Goal: Task Accomplishment & Management: Use online tool/utility

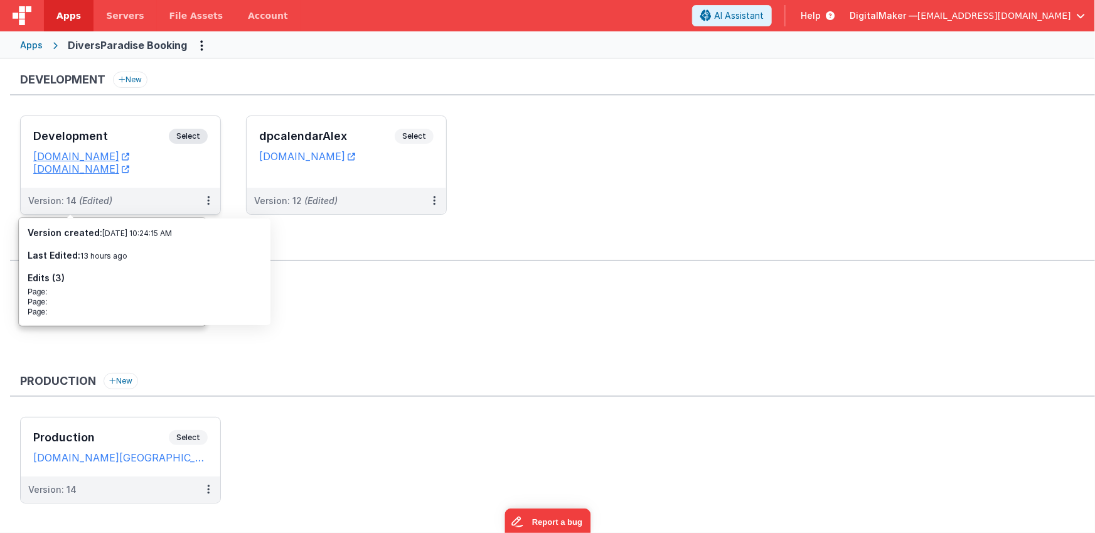
click at [118, 136] on h3 "Development" at bounding box center [101, 136] width 136 height 13
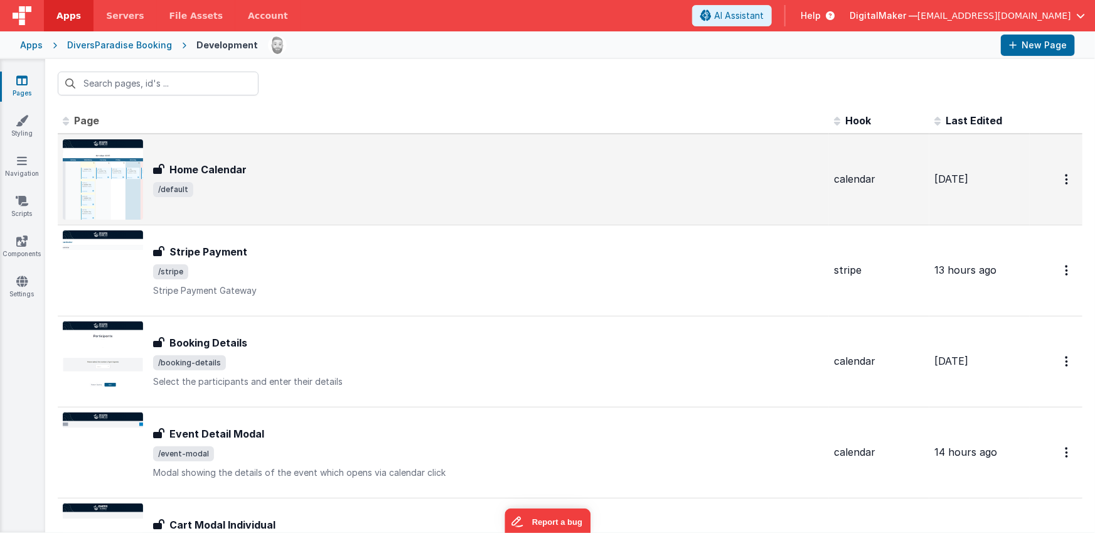
click at [274, 169] on div "Home Calendar" at bounding box center [488, 169] width 671 height 15
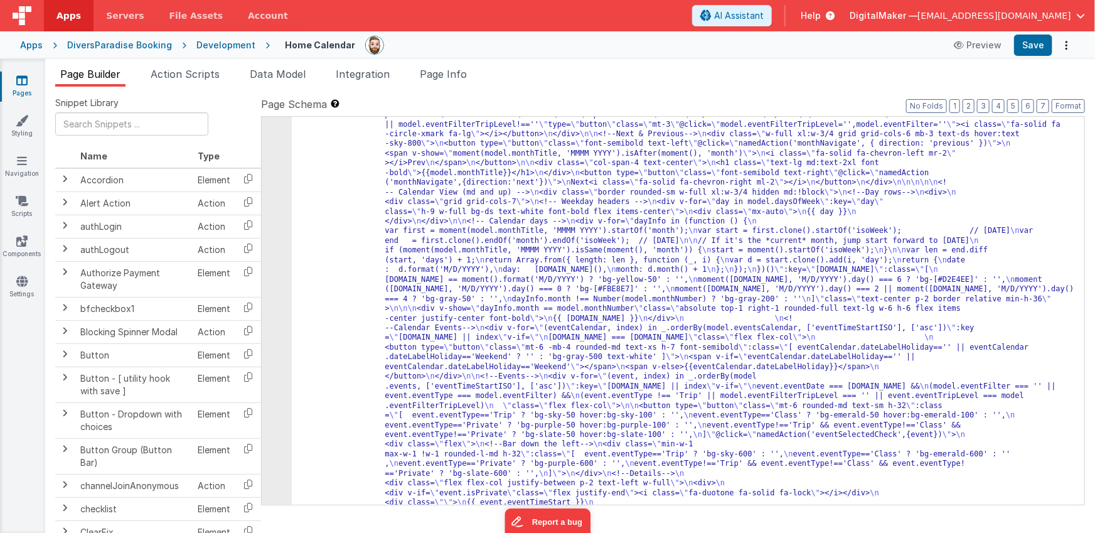
scroll to position [104, 0]
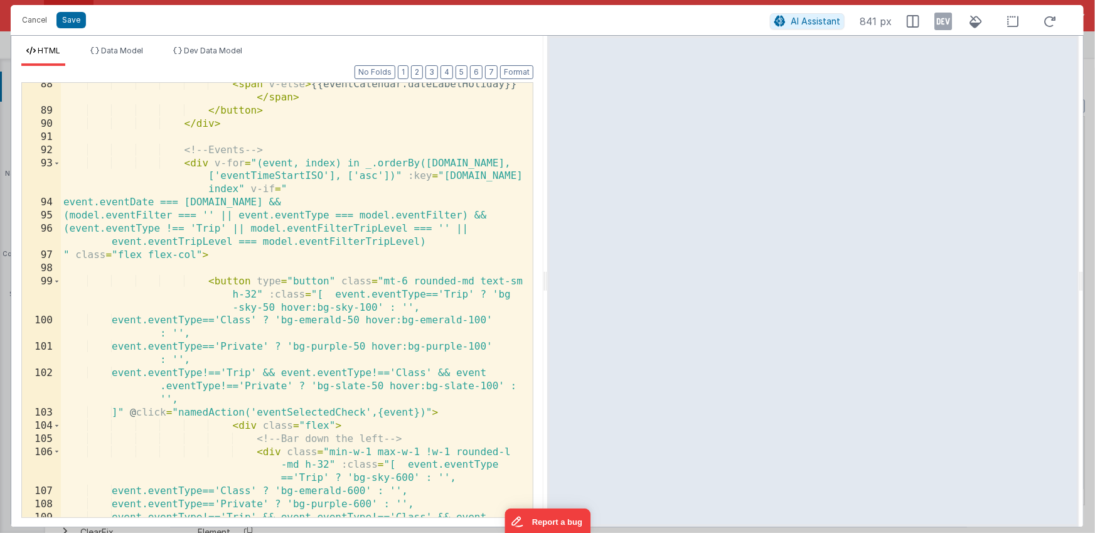
scroll to position [1569, 0]
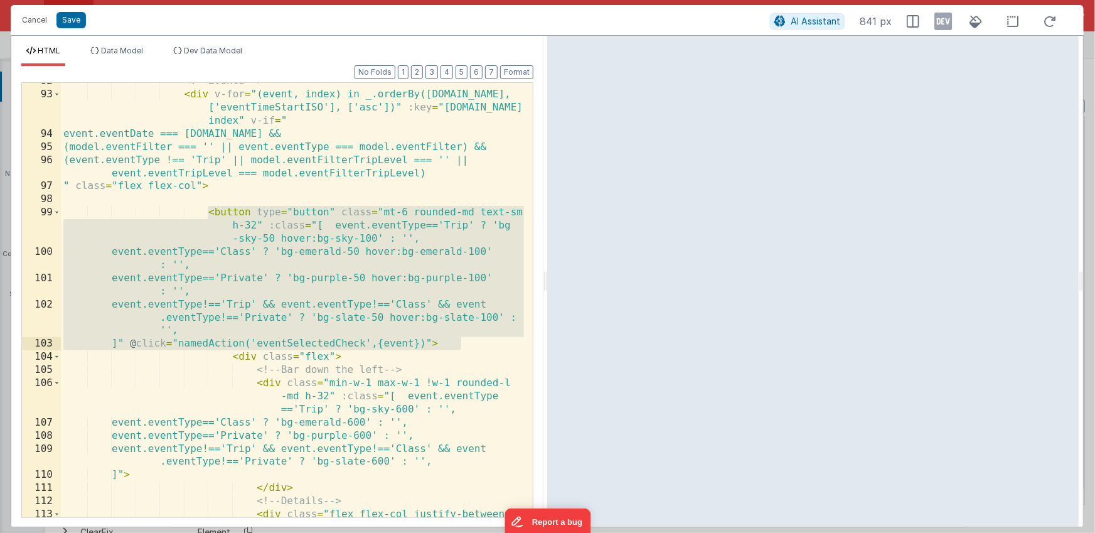
drag, startPoint x: 208, startPoint y: 212, endPoint x: 466, endPoint y: 345, distance: 291.1
click at [466, 345] on div "<!-- Events --> < div v-for = "(event, index) in _.orderBy([DOMAIN_NAME], ['eve…" at bounding box center [292, 312] width 463 height 474
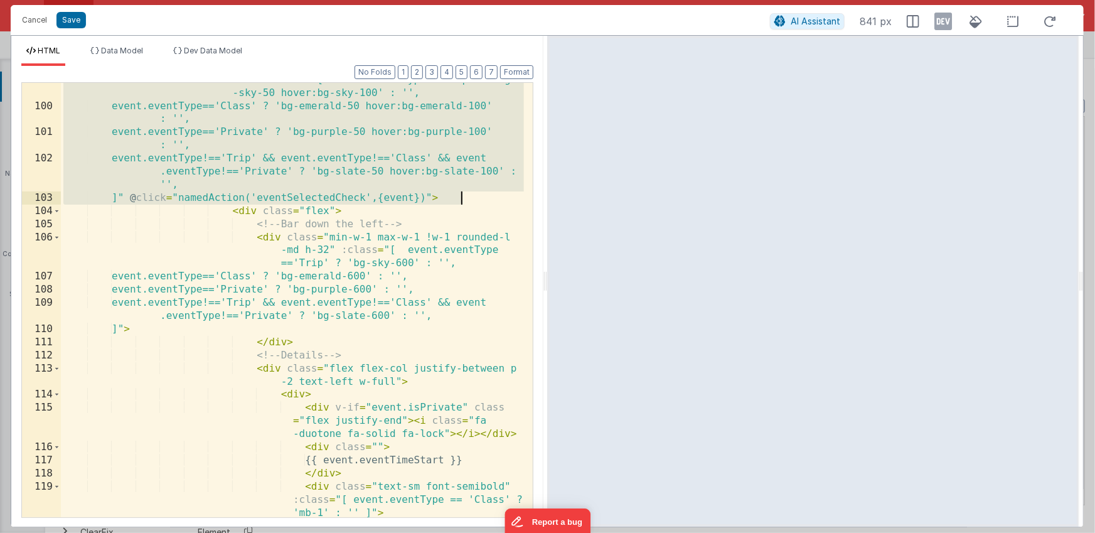
scroll to position [1716, 0]
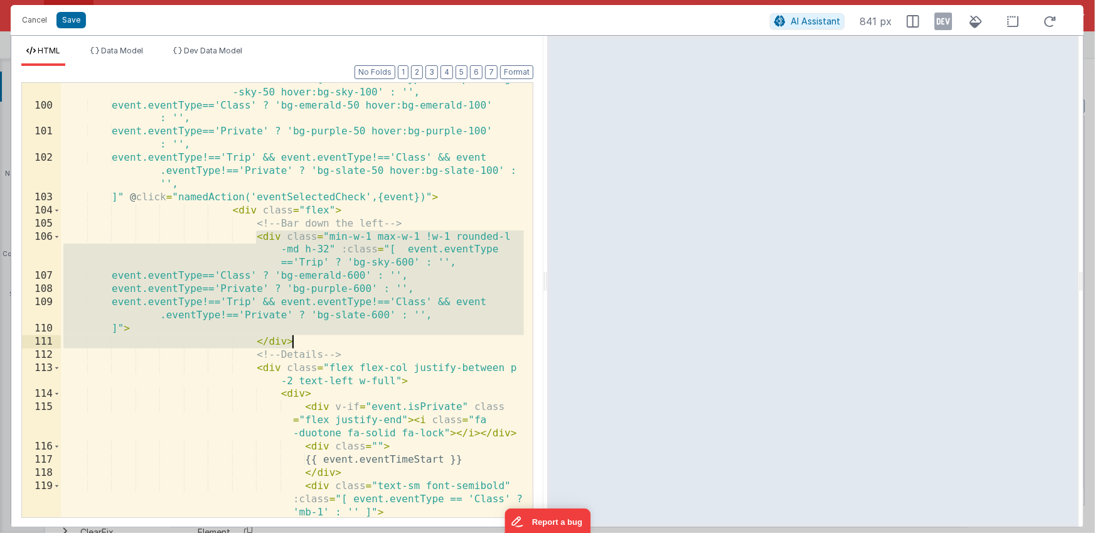
drag, startPoint x: 257, startPoint y: 235, endPoint x: 318, endPoint y: 338, distance: 119.1
click at [317, 339] on div "< button type = "button" class = "mt-6 rounded-md text-sm h-32" :class = "[ eve…" at bounding box center [292, 303] width 463 height 487
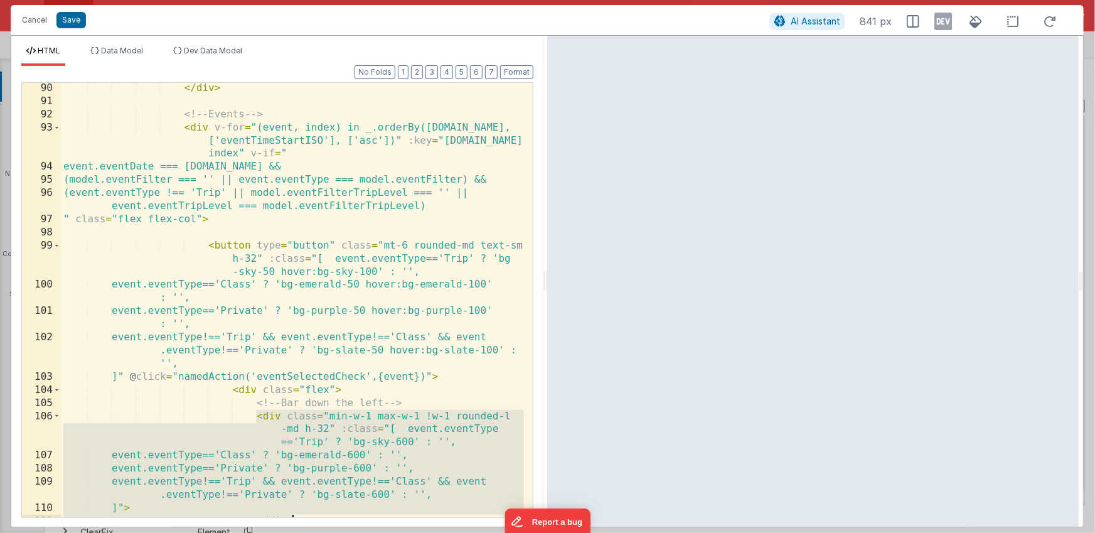
scroll to position [1537, 0]
click at [208, 245] on div "</ div > <!-- Events --> < div v-for = "(event, index) in _.orderBy([DOMAIN_NAM…" at bounding box center [292, 312] width 463 height 461
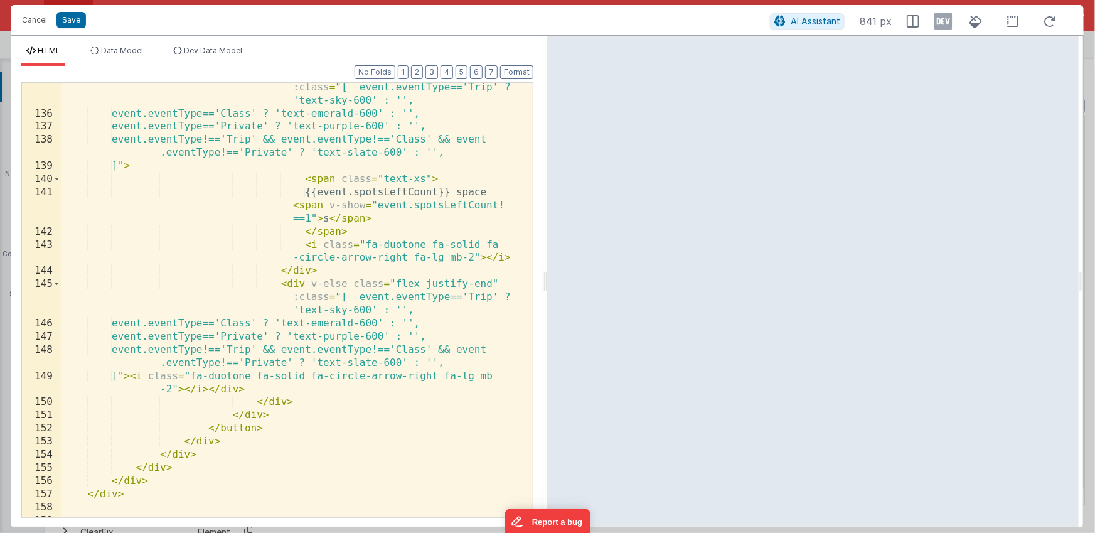
scroll to position [2448, 0]
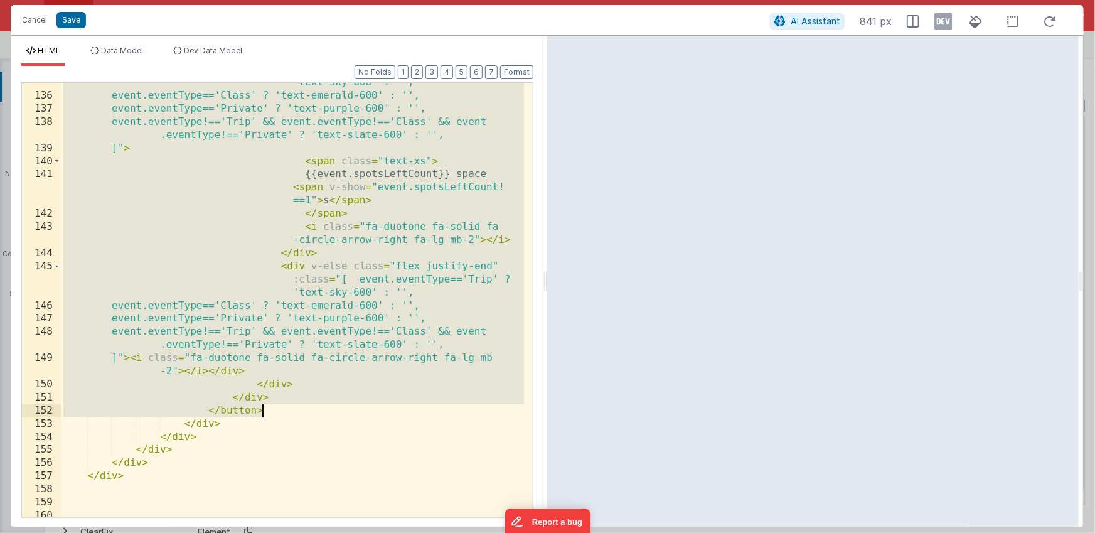
click at [286, 409] on div "< div v-else-if = "!event.isPrivate" class = "flex justify-between items-center…" at bounding box center [292, 286] width 463 height 500
click at [33, 17] on button "Cancel" at bounding box center [35, 20] width 38 height 18
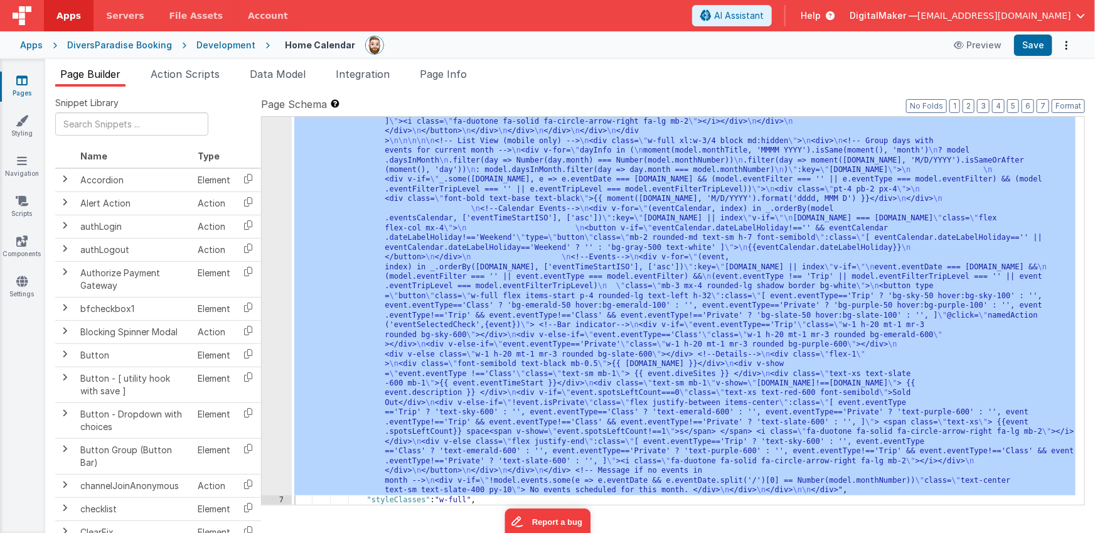
click at [33, 43] on div "Apps" at bounding box center [31, 45] width 23 height 13
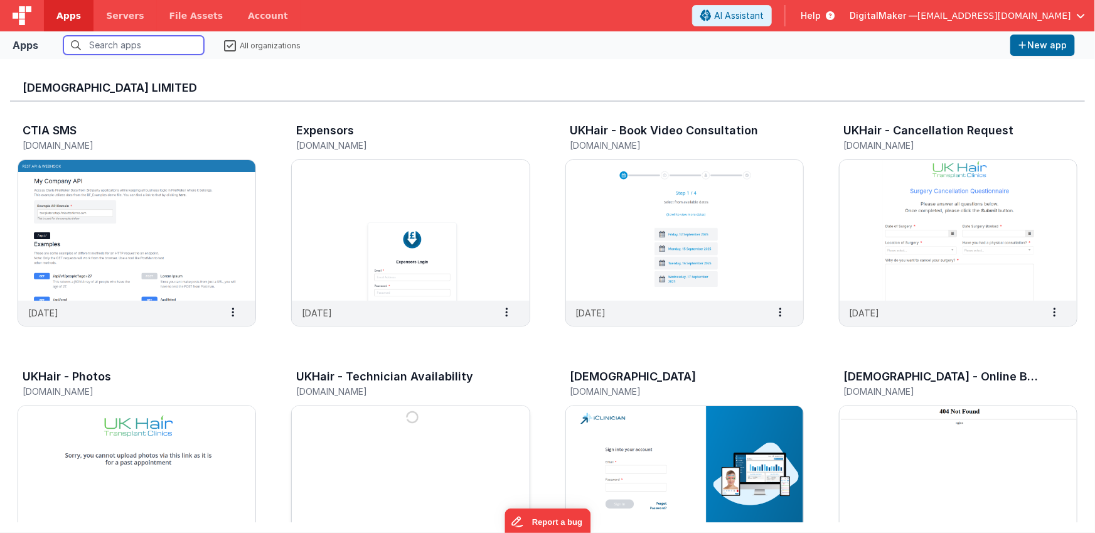
scroll to position [651, 0]
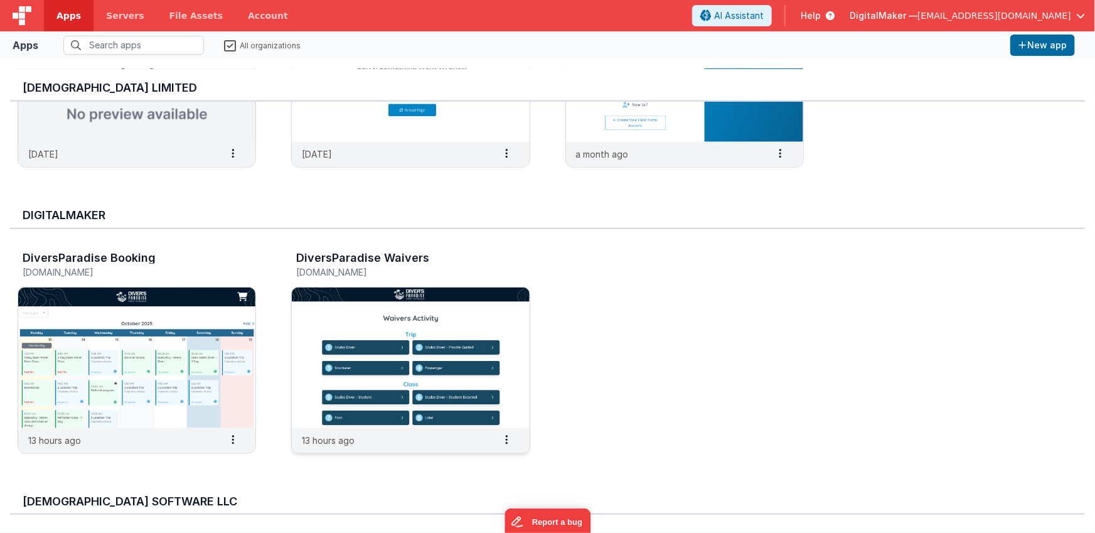
click at [371, 334] on img at bounding box center [410, 357] width 237 height 141
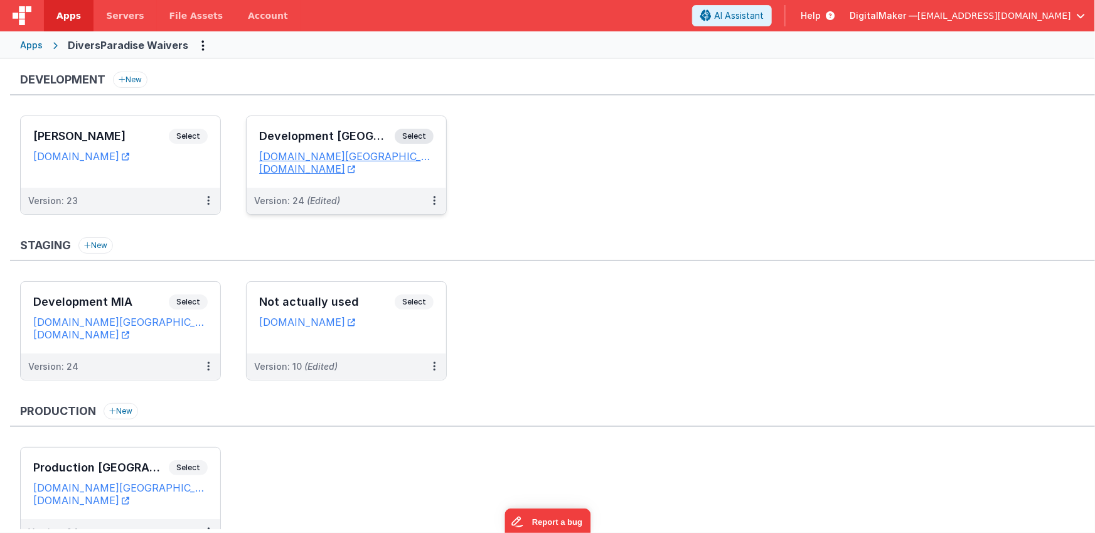
click at [375, 134] on h3 "Development [GEOGRAPHIC_DATA]" at bounding box center [327, 136] width 136 height 13
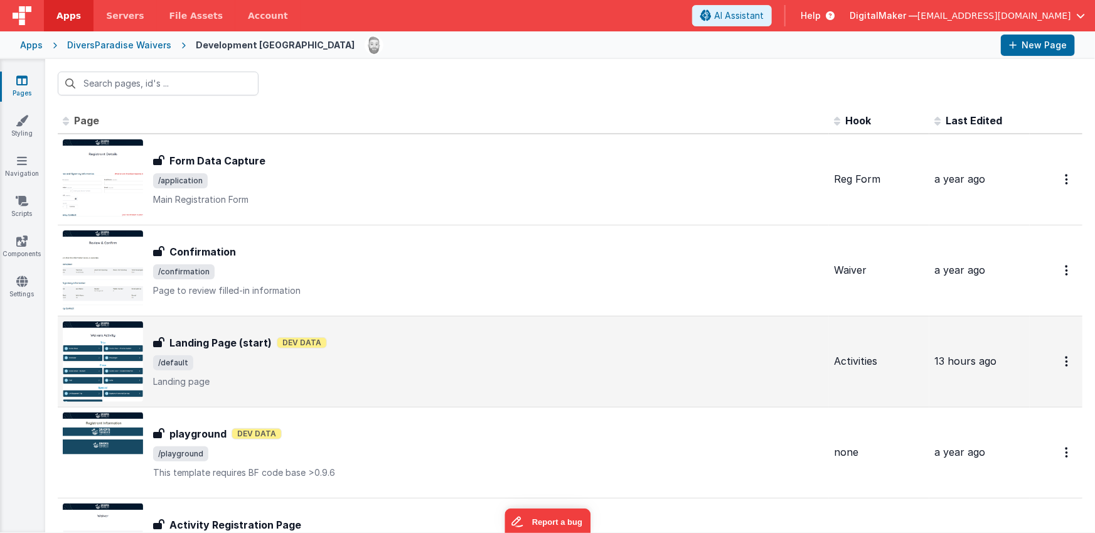
click at [387, 350] on div "Landing Page (start) Dev Data" at bounding box center [488, 342] width 671 height 15
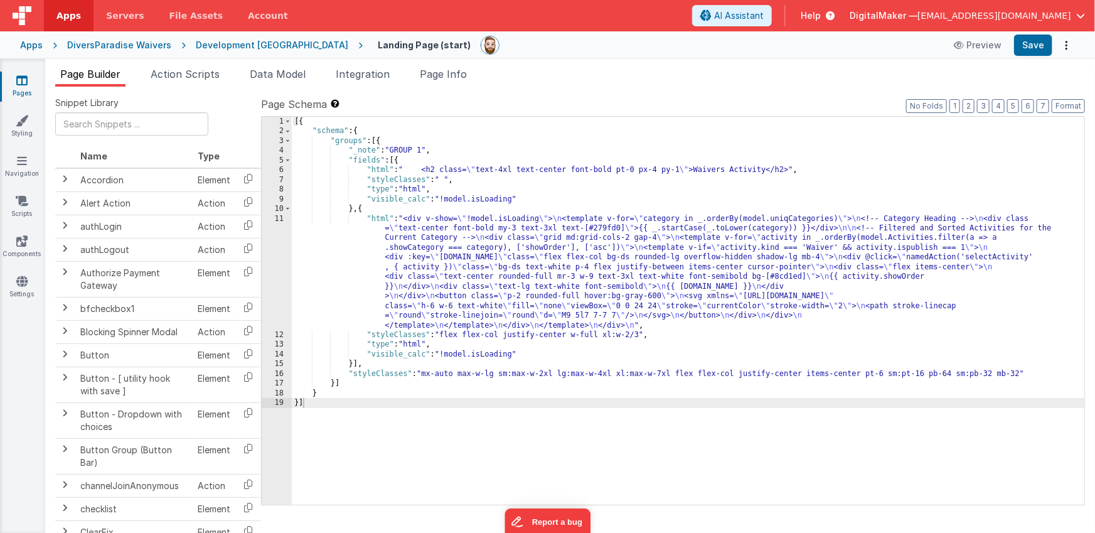
click at [455, 265] on div "[{ "schema" : { "groups" : [{ "_note" : "GROUP 1" , "fields" : [{ "html" : " <h…" at bounding box center [688, 320] width 793 height 407
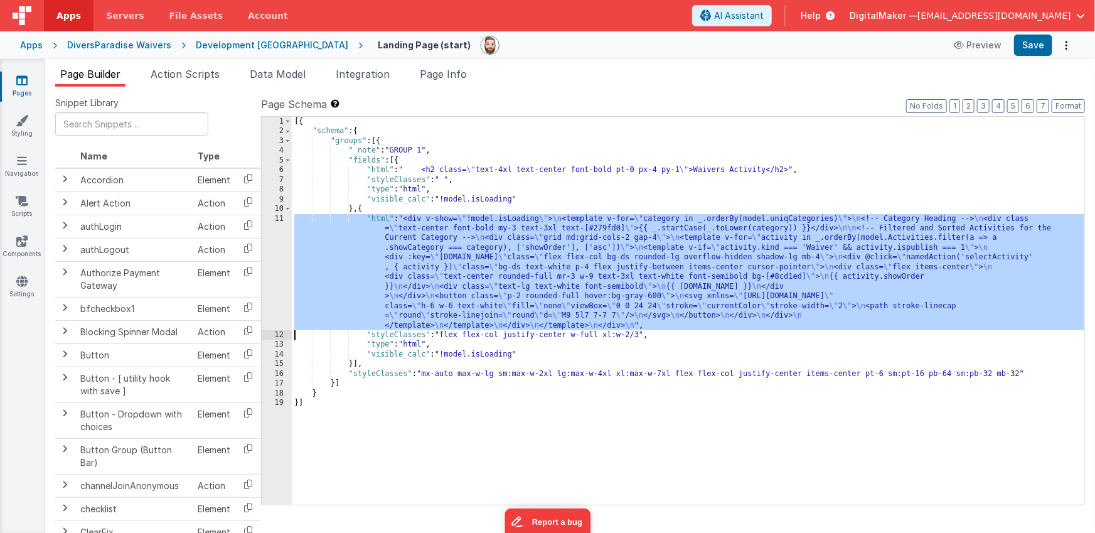
click at [279, 259] on div "11" at bounding box center [277, 272] width 30 height 116
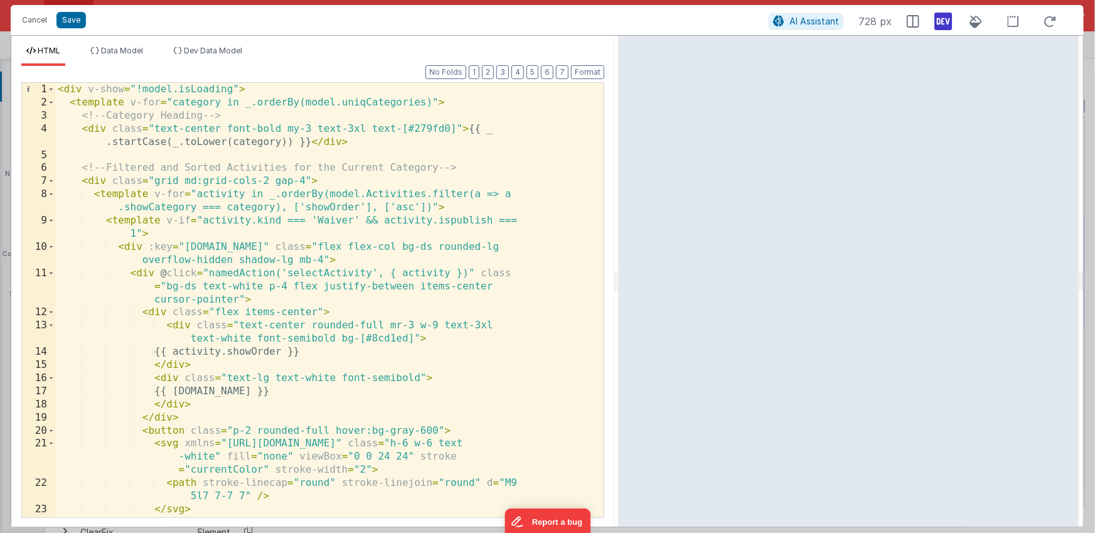
drag, startPoint x: 561, startPoint y: 281, endPoint x: 618, endPoint y: 279, distance: 57.1
click at [618, 279] on html "Cancel Save AI Assistant 728 px HTML Data Model Dev Data Model Format 7 6 5 4 3…" at bounding box center [547, 266] width 1095 height 533
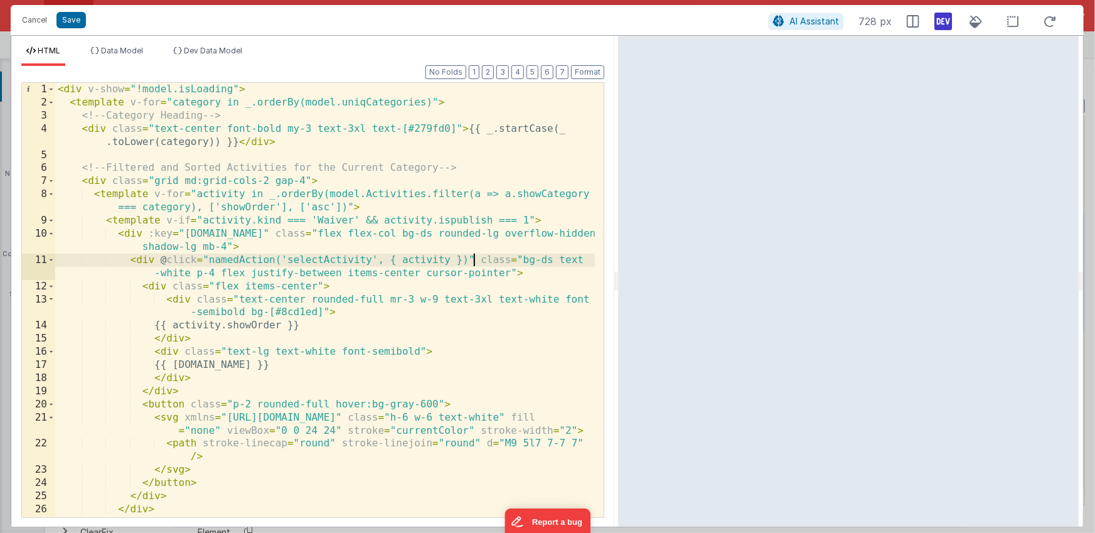
click at [474, 258] on div "< div v-show = "!model.isLoading" > < template v-for = "category in _.orderBy(m…" at bounding box center [325, 313] width 540 height 461
click at [228, 50] on span "Dev Data Model" at bounding box center [213, 50] width 58 height 9
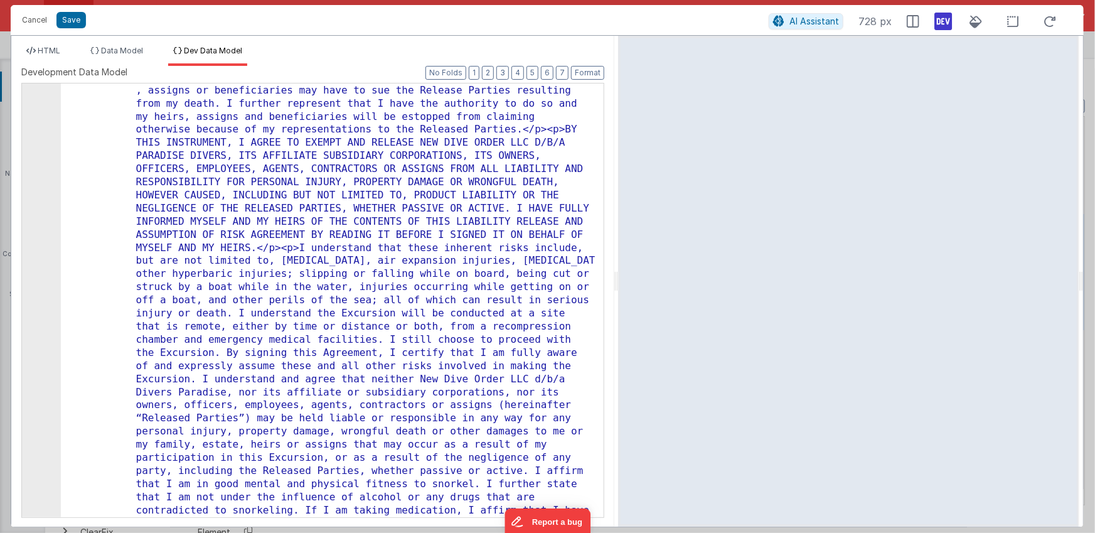
scroll to position [4803, 0]
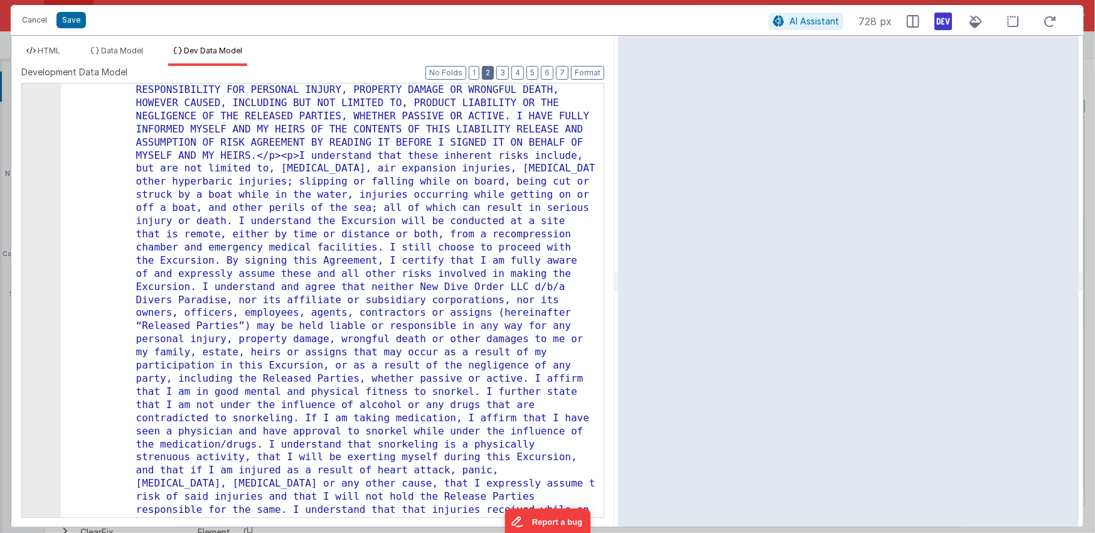
click at [493, 67] on button "2" at bounding box center [488, 73] width 12 height 14
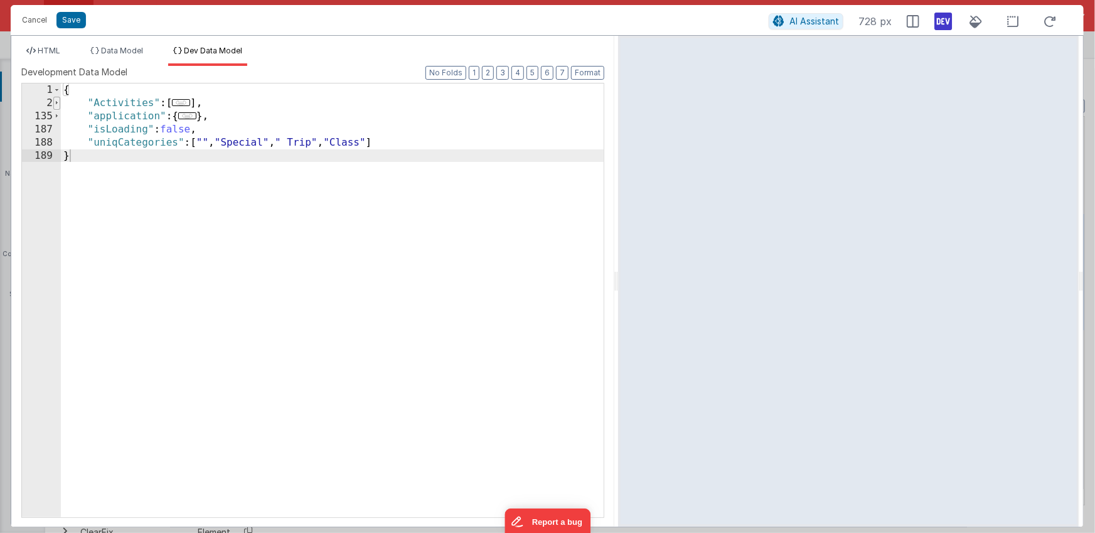
click at [60, 105] on span at bounding box center [56, 103] width 7 height 13
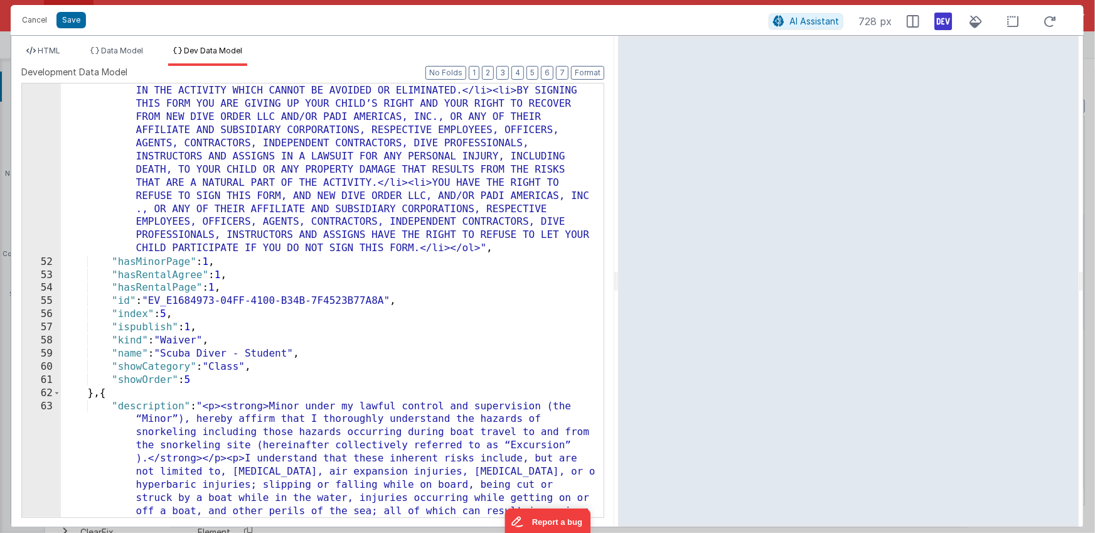
scroll to position [5868, 0]
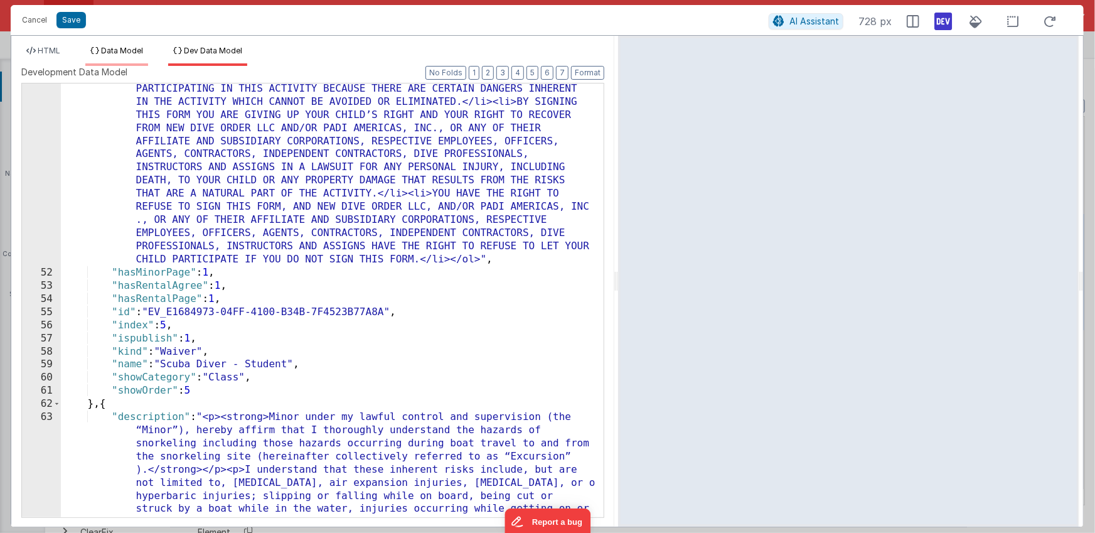
click at [114, 50] on span "Data Model" at bounding box center [122, 50] width 42 height 9
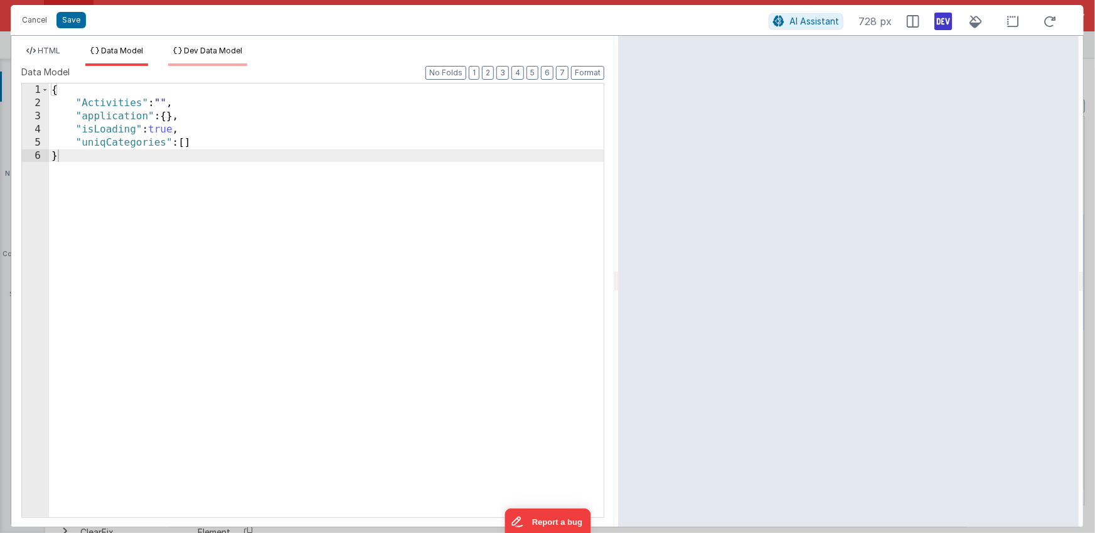
click at [208, 52] on span "Dev Data Model" at bounding box center [213, 50] width 58 height 9
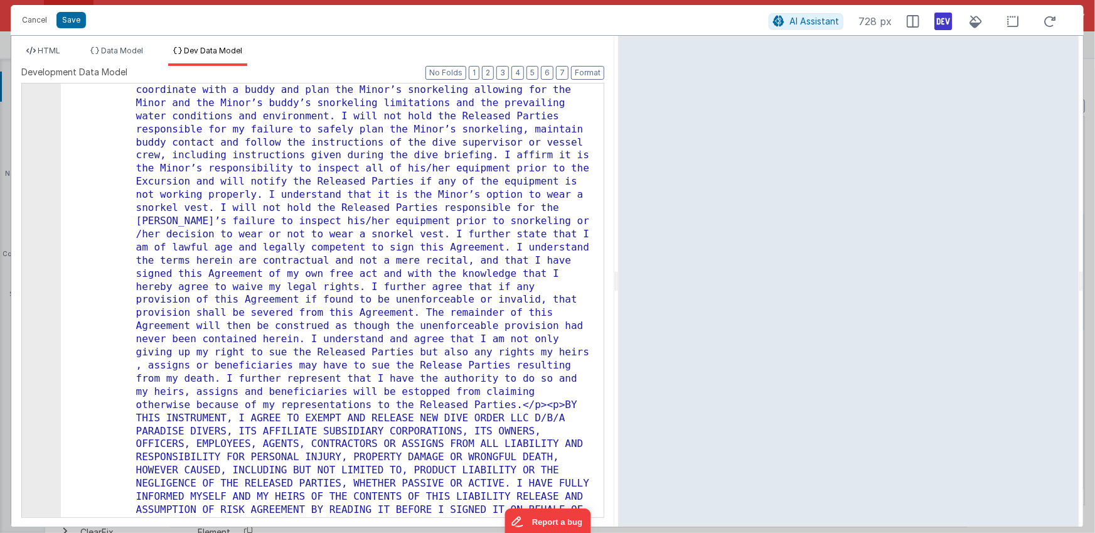
scroll to position [6881, 0]
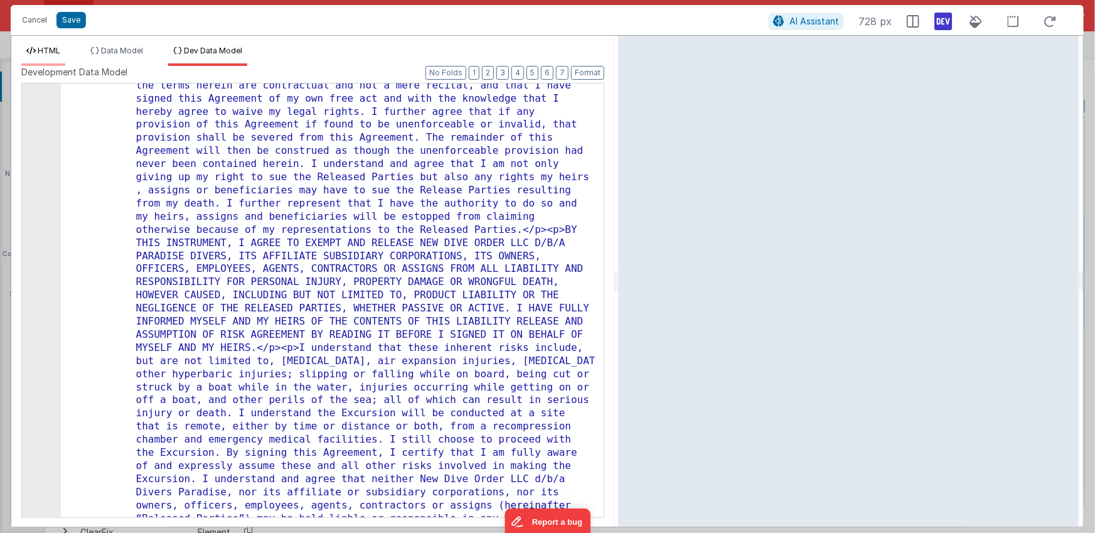
click at [46, 51] on span "HTML" at bounding box center [49, 50] width 23 height 9
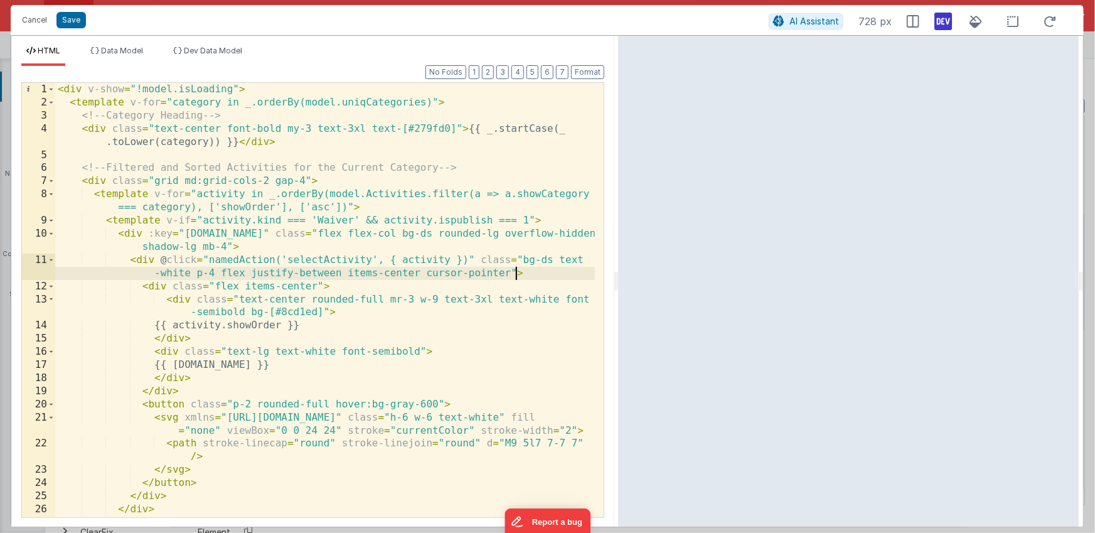
click at [516, 273] on div "< div v-show = "!model.isLoading" > < template v-for = "category in _.orderBy(m…" at bounding box center [325, 313] width 540 height 461
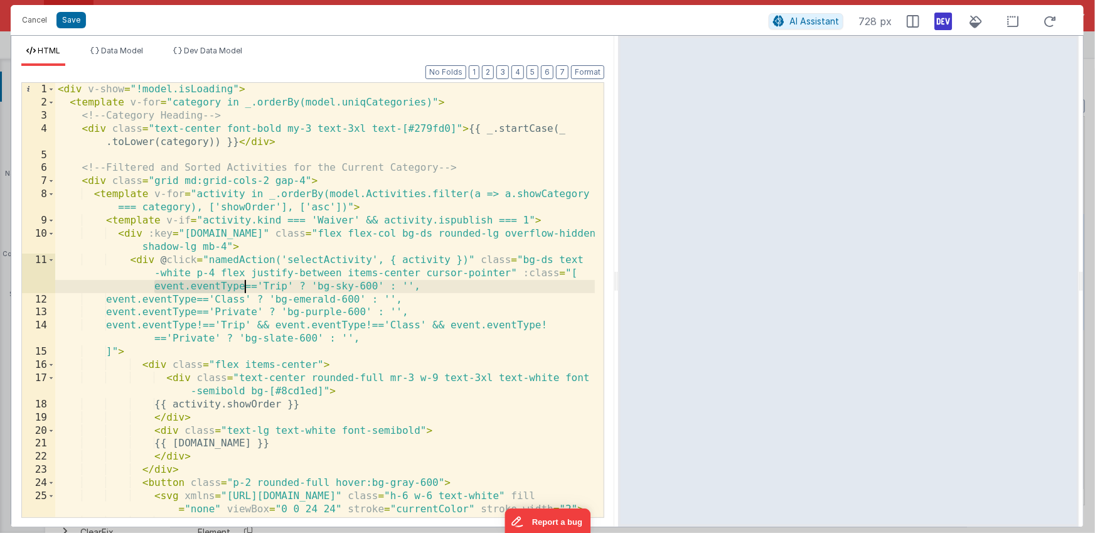
drag, startPoint x: 155, startPoint y: 286, endPoint x: 247, endPoint y: 287, distance: 92.3
click at [247, 287] on div "< div v-show = "!model.isLoading" > < template v-for = "category in _.orderBy(m…" at bounding box center [325, 320] width 540 height 474
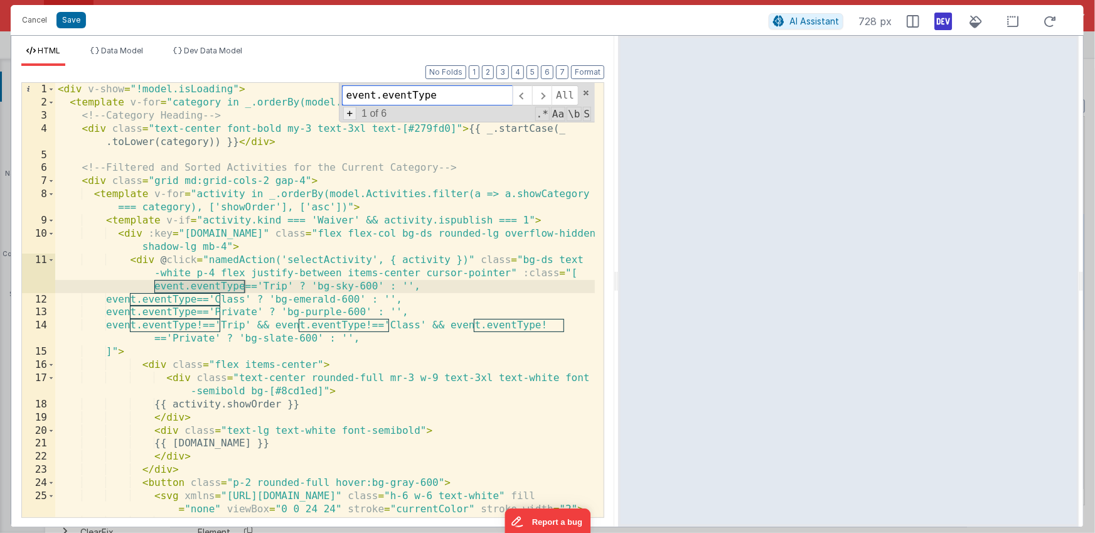
click at [348, 112] on span "+" at bounding box center [350, 113] width 14 height 13
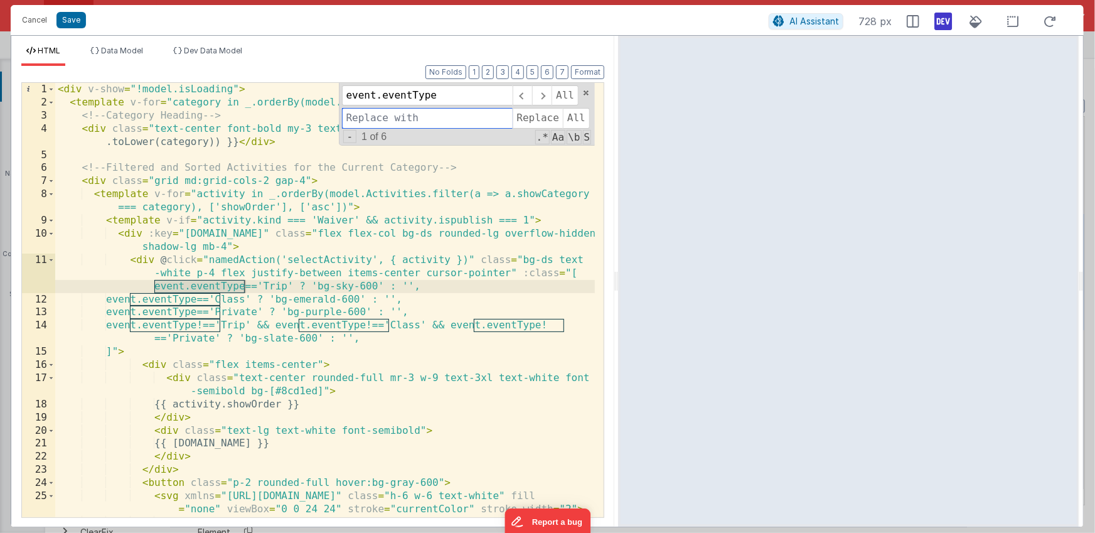
click at [369, 116] on input at bounding box center [427, 118] width 171 height 20
type input "activity.showCatagory"
click at [576, 117] on span "All" at bounding box center [576, 118] width 27 height 20
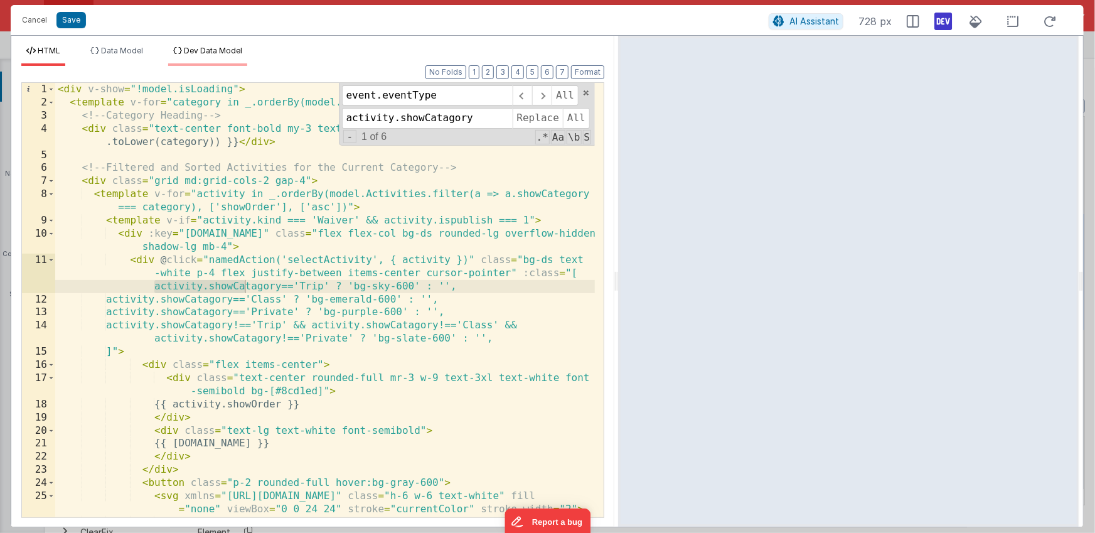
click at [231, 50] on span "Dev Data Model" at bounding box center [213, 50] width 58 height 9
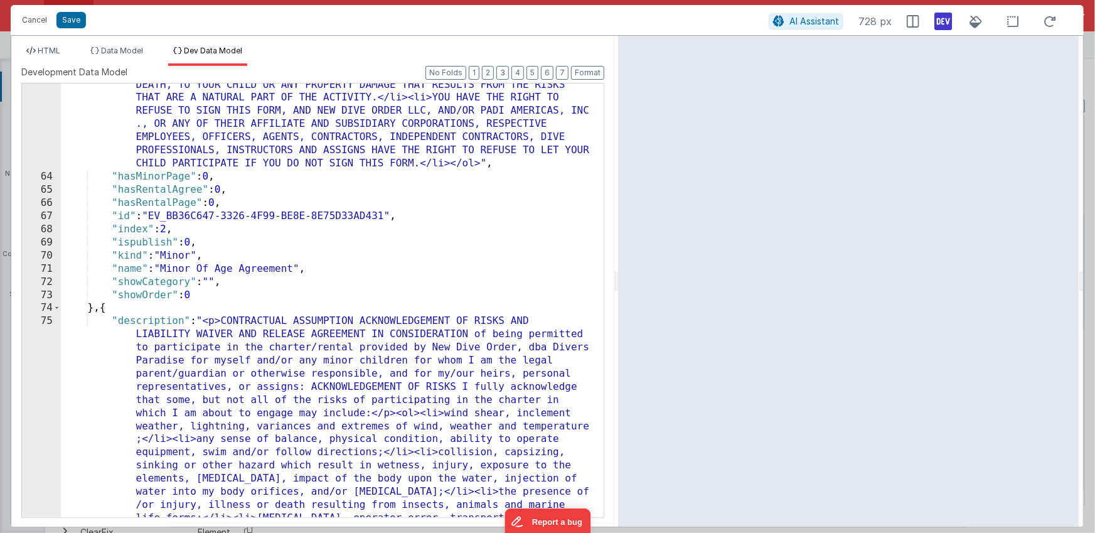
scroll to position [8267, 0]
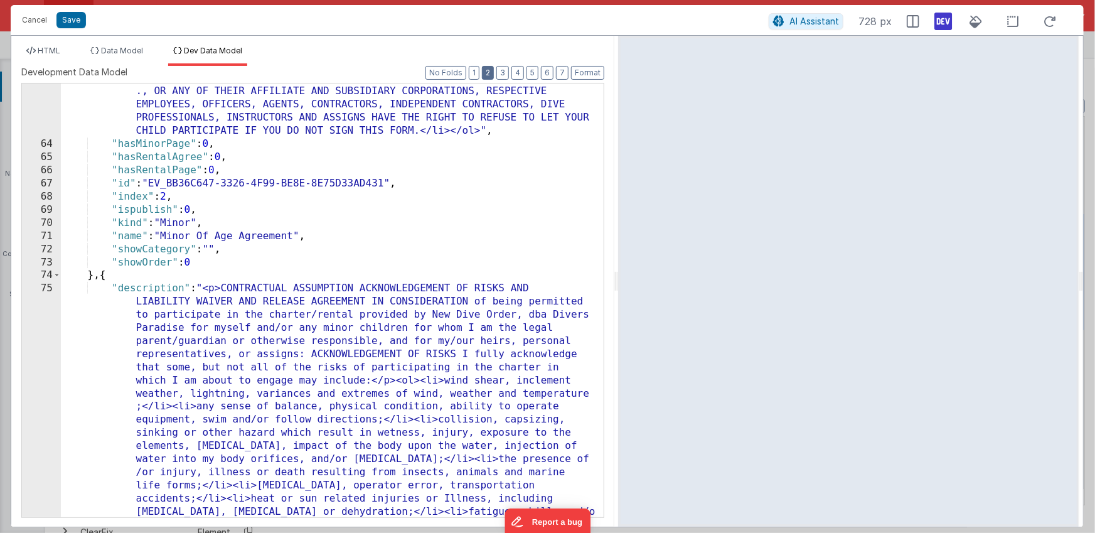
click at [492, 75] on button "2" at bounding box center [488, 73] width 12 height 14
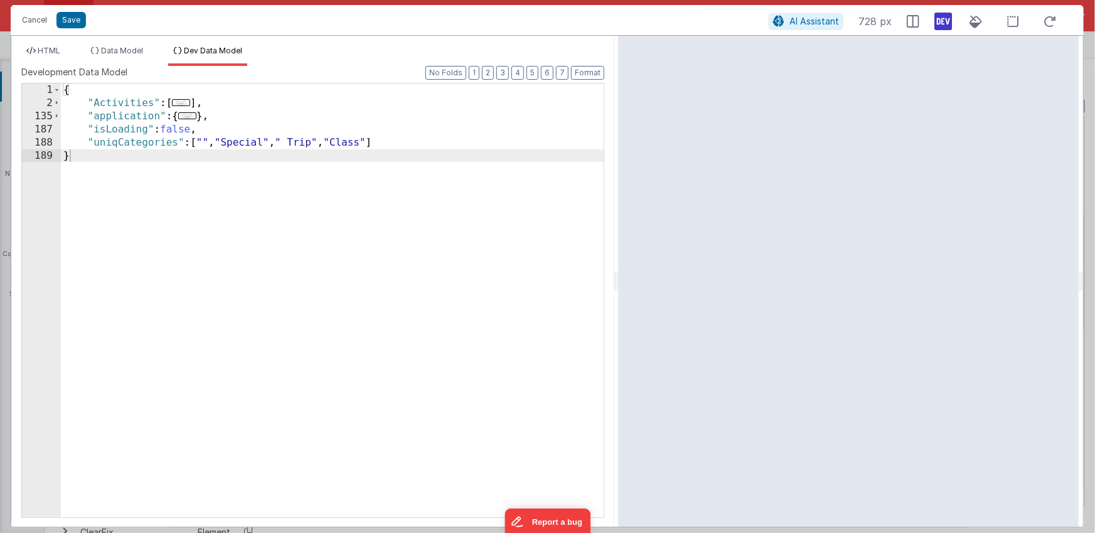
click at [188, 104] on span "..." at bounding box center [181, 102] width 18 height 7
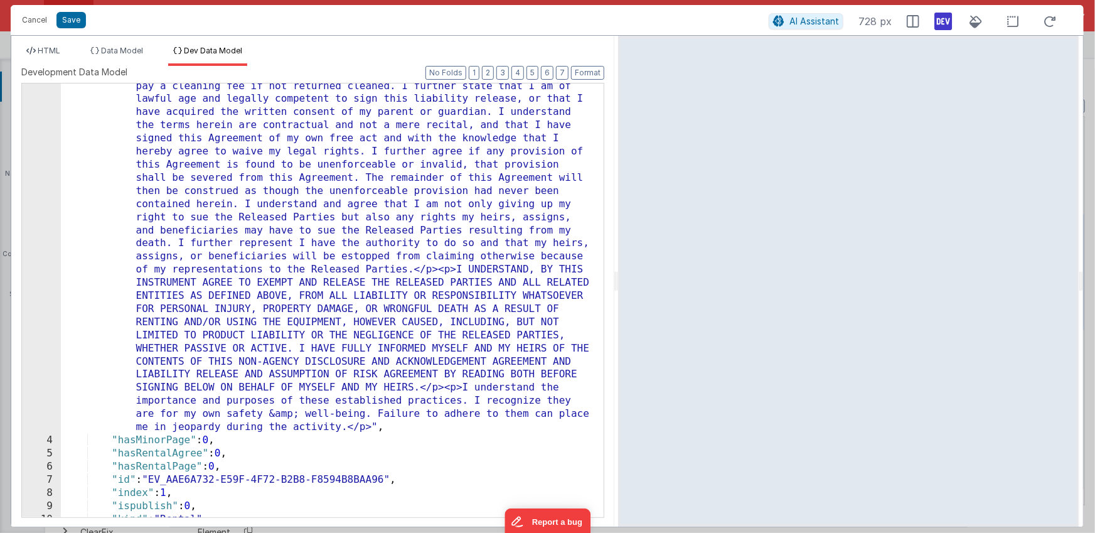
scroll to position [647, 0]
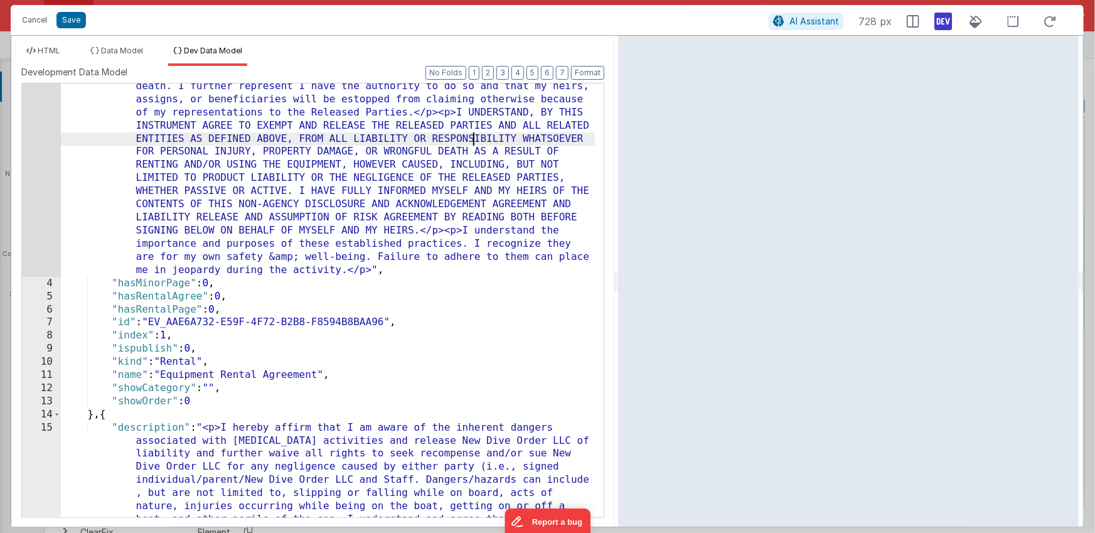
click at [472, 139] on div ""description" : "<p>Please read carefully and fill in all blanks before signing…" at bounding box center [328, 342] width 535 height 1759
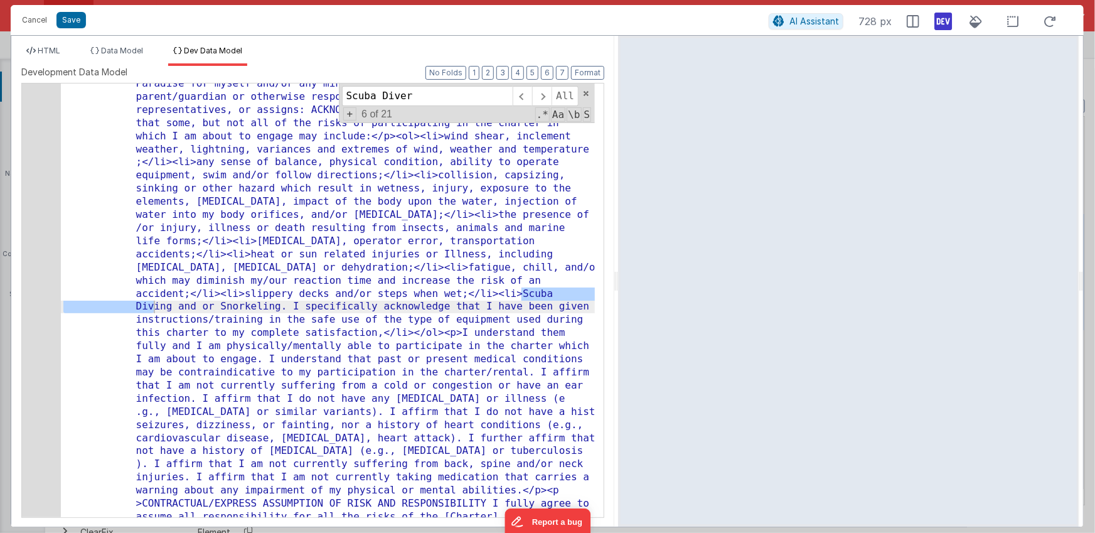
scroll to position [2526, 0]
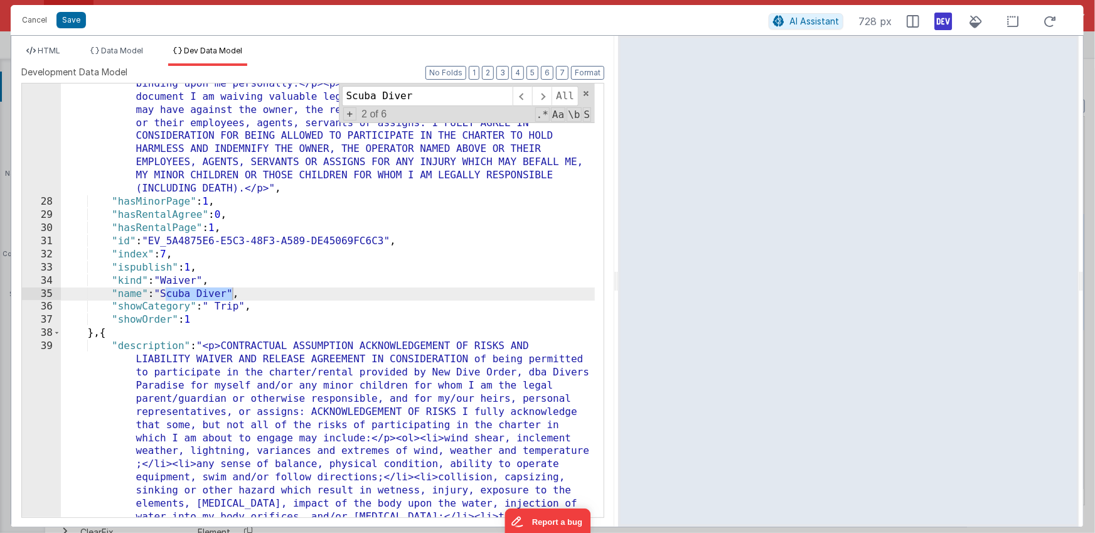
type input "Scuba Diver"
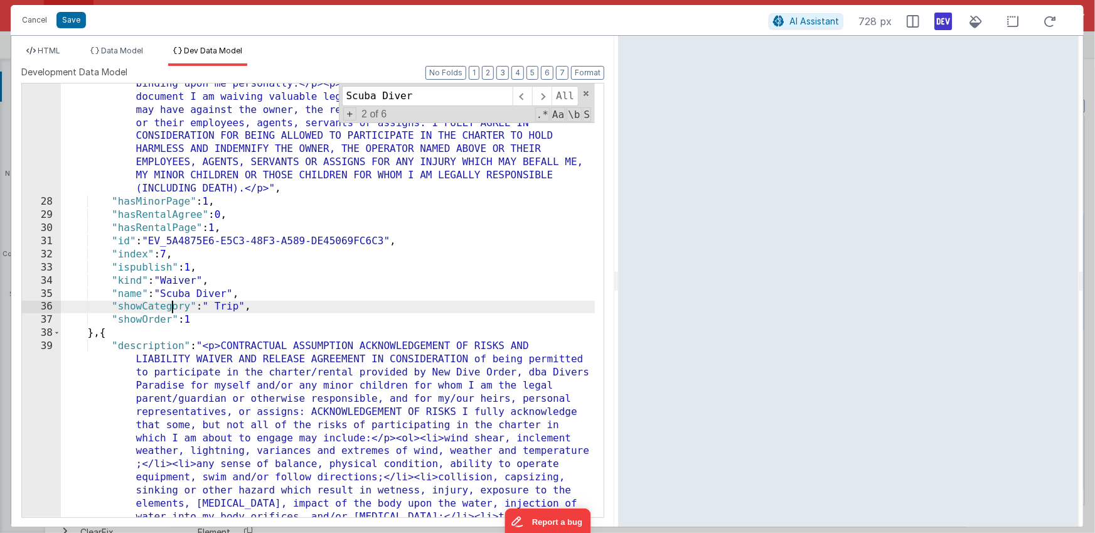
click at [173, 307] on div ""description" : "<p>CONTRACTUAL ASSUMPTION ACKNOWLEDGEMENT OF RISKS AND LIABILI…" at bounding box center [328, 412] width 535 height 2429
click at [55, 48] on span "HTML" at bounding box center [49, 50] width 23 height 9
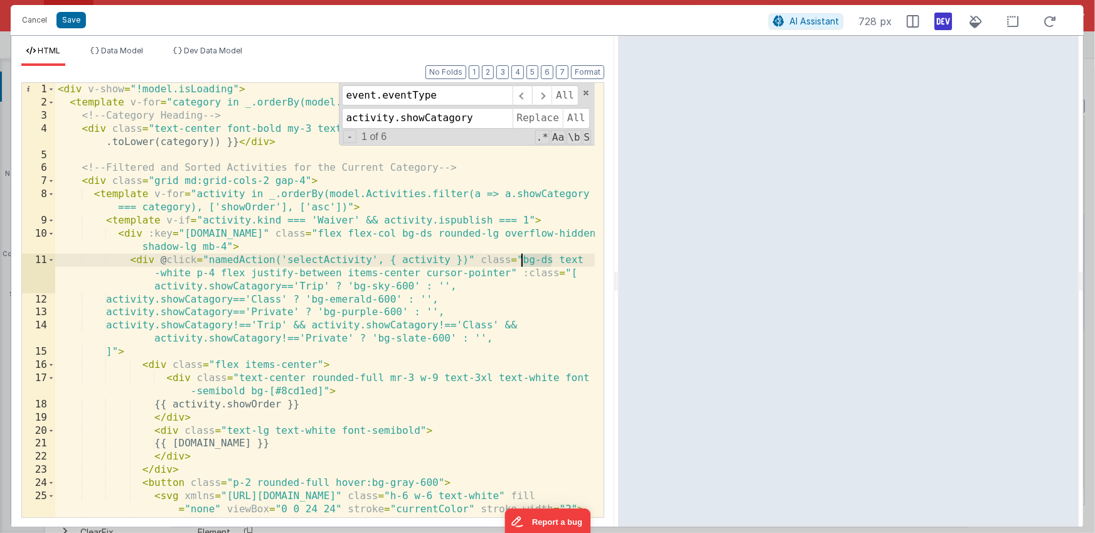
drag, startPoint x: 552, startPoint y: 260, endPoint x: 522, endPoint y: 261, distance: 29.5
click at [522, 262] on div "< div v-show = "!model.isLoading" > < template v-for = "category in _.orderBy(m…" at bounding box center [325, 320] width 540 height 474
click at [211, 50] on span "Dev Data Model" at bounding box center [213, 50] width 58 height 9
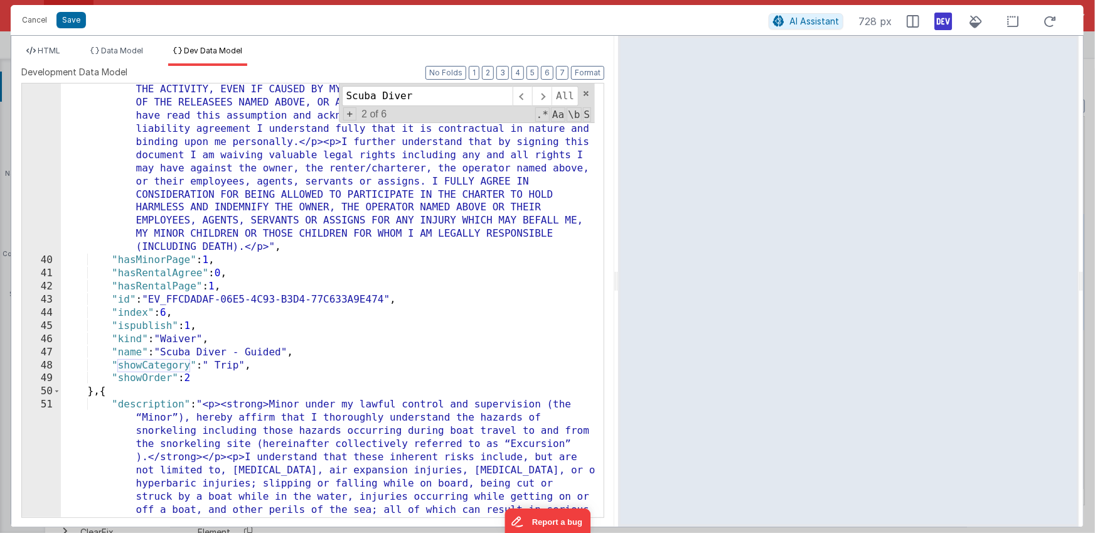
scroll to position [3777, 0]
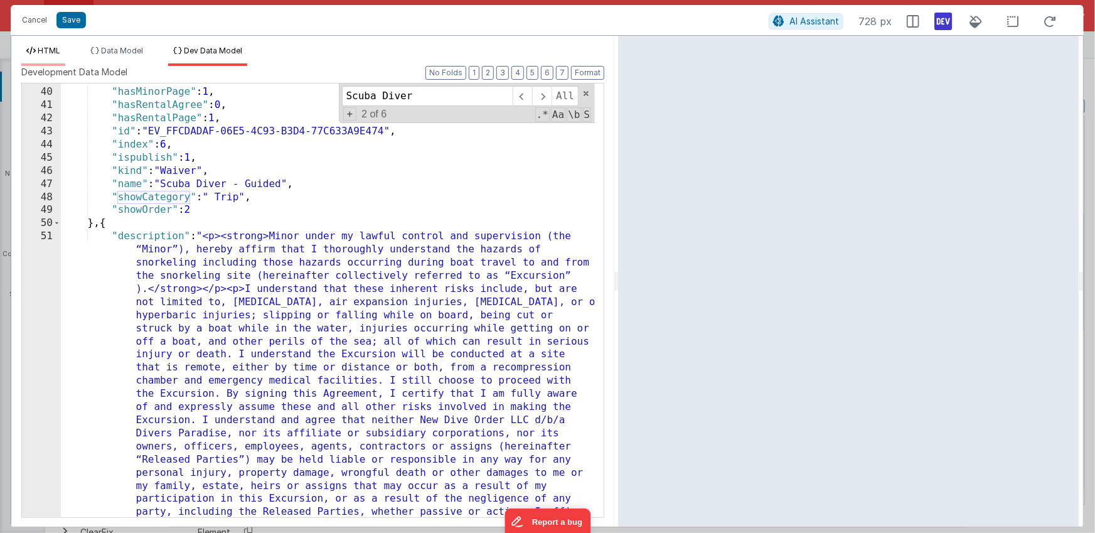
click at [58, 52] on span "HTML" at bounding box center [49, 50] width 23 height 9
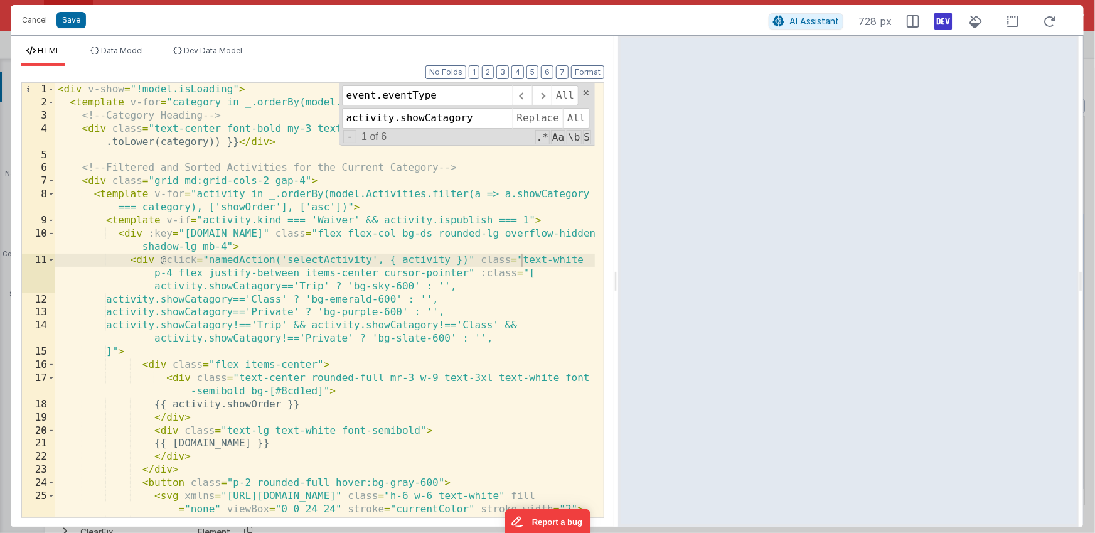
click at [300, 285] on div "< div v-show = "!model.isLoading" > < template v-for = "category in _.orderBy(m…" at bounding box center [325, 320] width 540 height 474
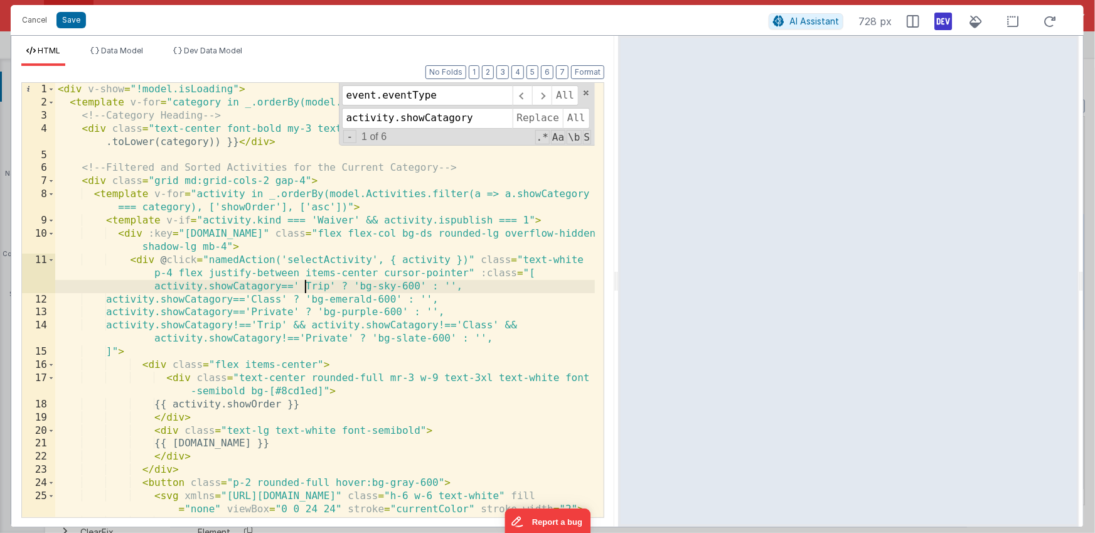
click at [294, 287] on div "< div v-show = "!model.isLoading" > < template v-for = "category in _.orderBy(m…" at bounding box center [325, 320] width 540 height 474
click at [306, 287] on div "< div v-show = "!model.isLoading" > < template v-for = "category in _.orderBy(m…" at bounding box center [325, 320] width 540 height 474
click at [214, 56] on li "Dev Data Model" at bounding box center [207, 56] width 79 height 20
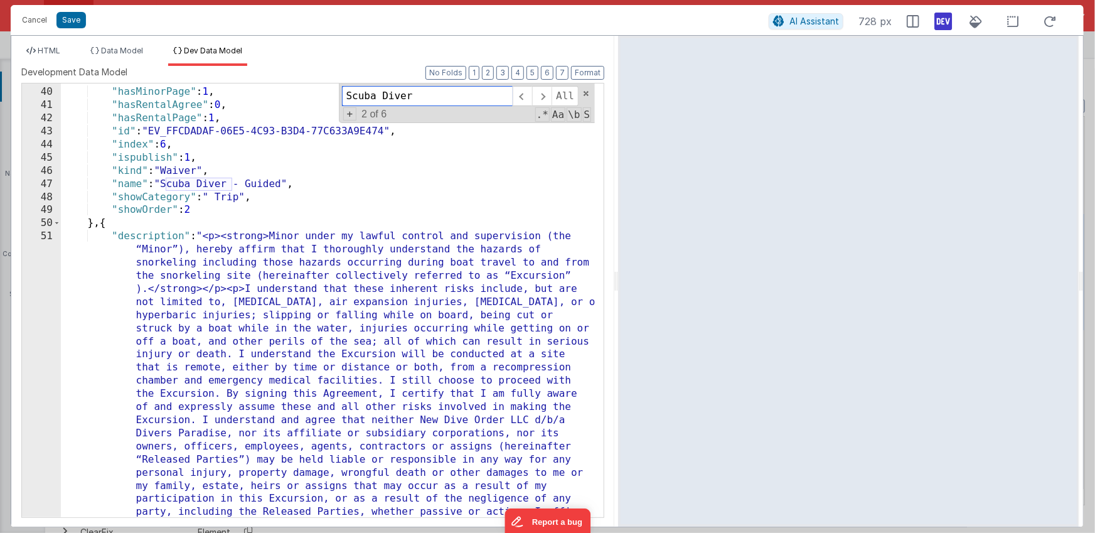
click at [450, 92] on input "Scuba Diver" at bounding box center [427, 96] width 171 height 20
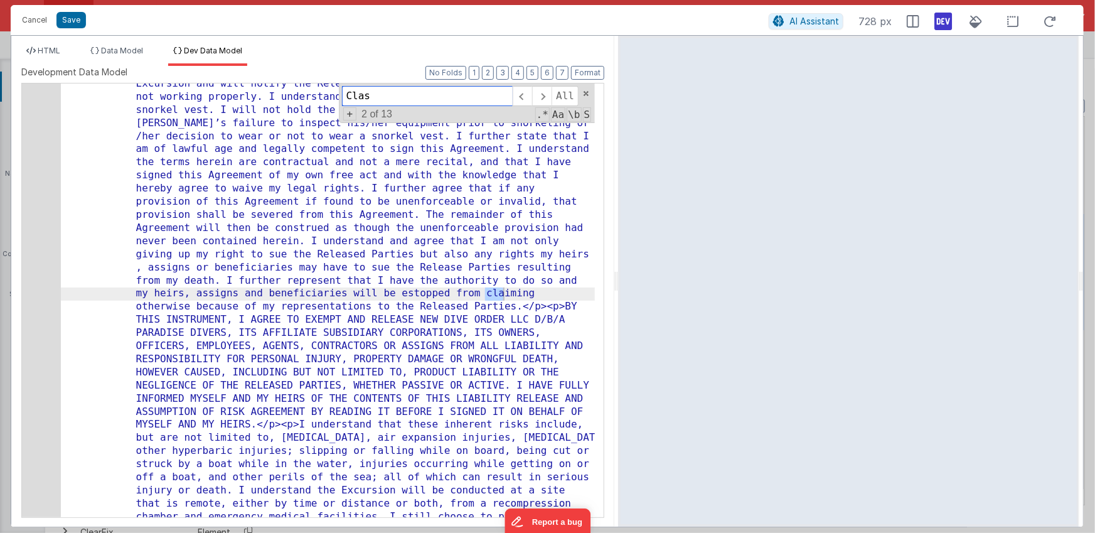
scroll to position [5951, 0]
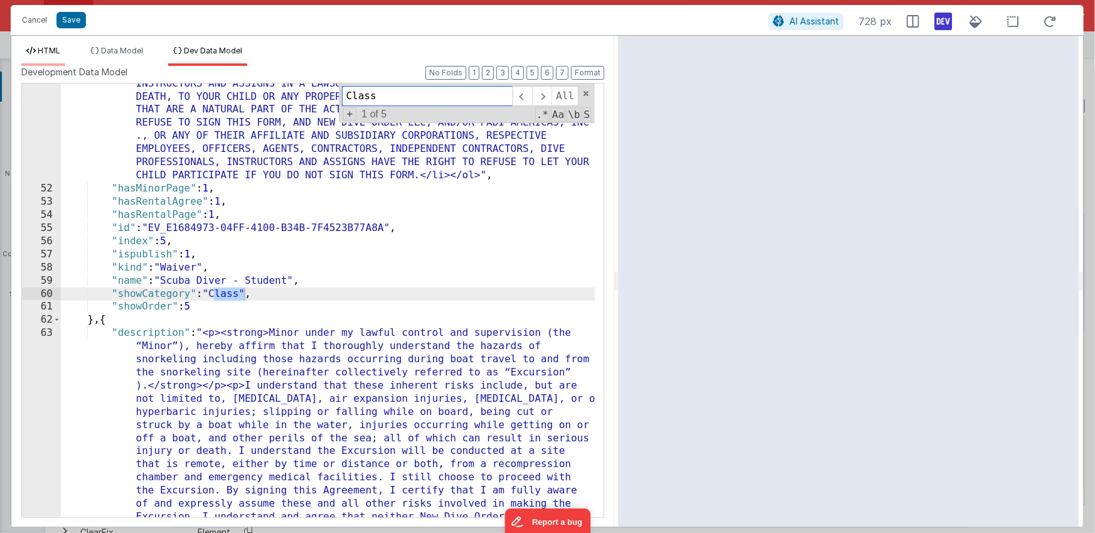
type input "Class"
click at [51, 50] on span "HTML" at bounding box center [49, 50] width 23 height 9
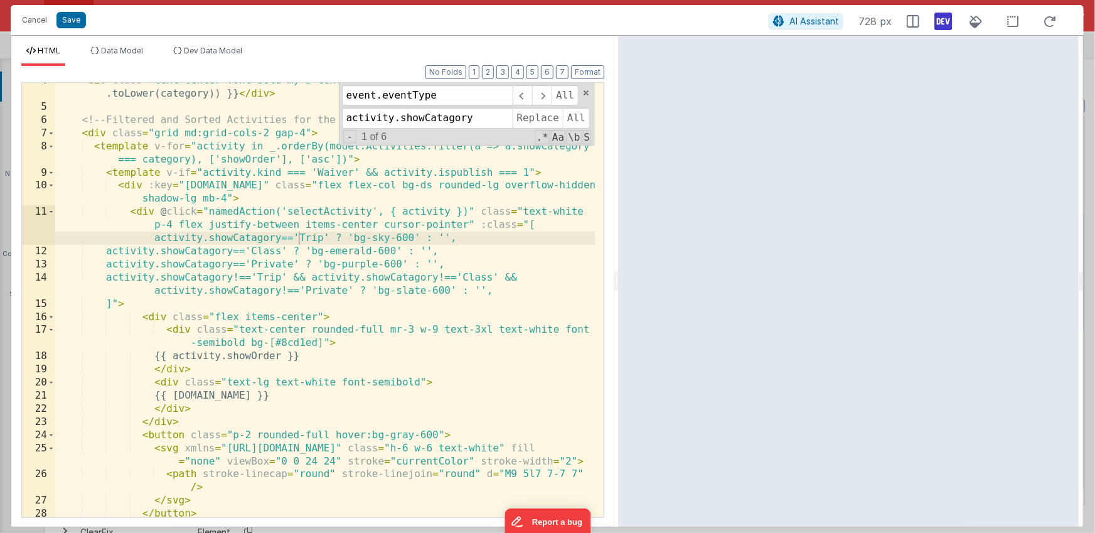
scroll to position [34, 0]
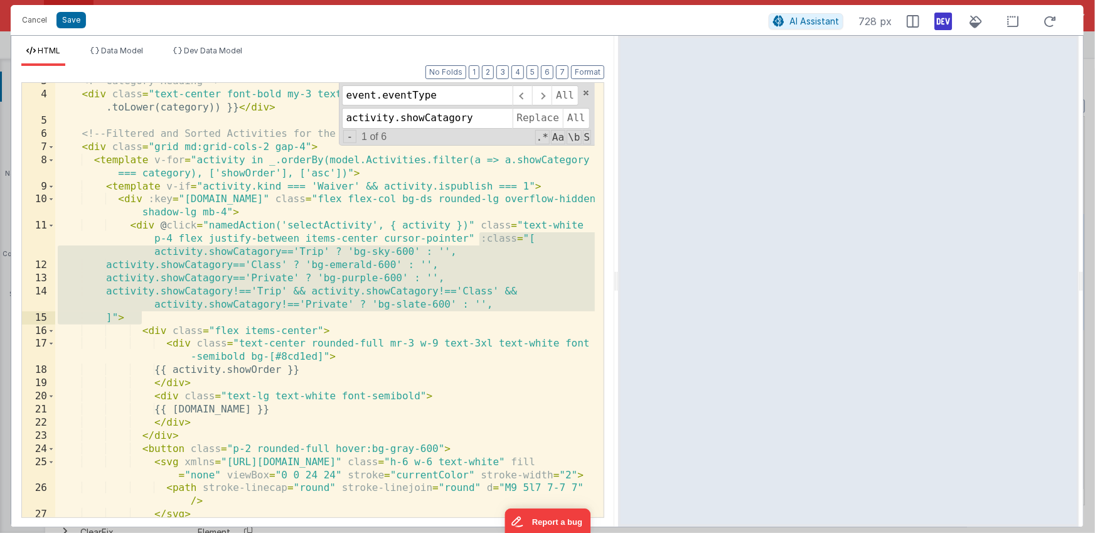
drag, startPoint x: 480, startPoint y: 237, endPoint x: 143, endPoint y: 314, distance: 345.2
click at [143, 314] on div "<!-- Category Heading --> < div class = "text-center font-bold my-3 text-3xl te…" at bounding box center [325, 305] width 540 height 461
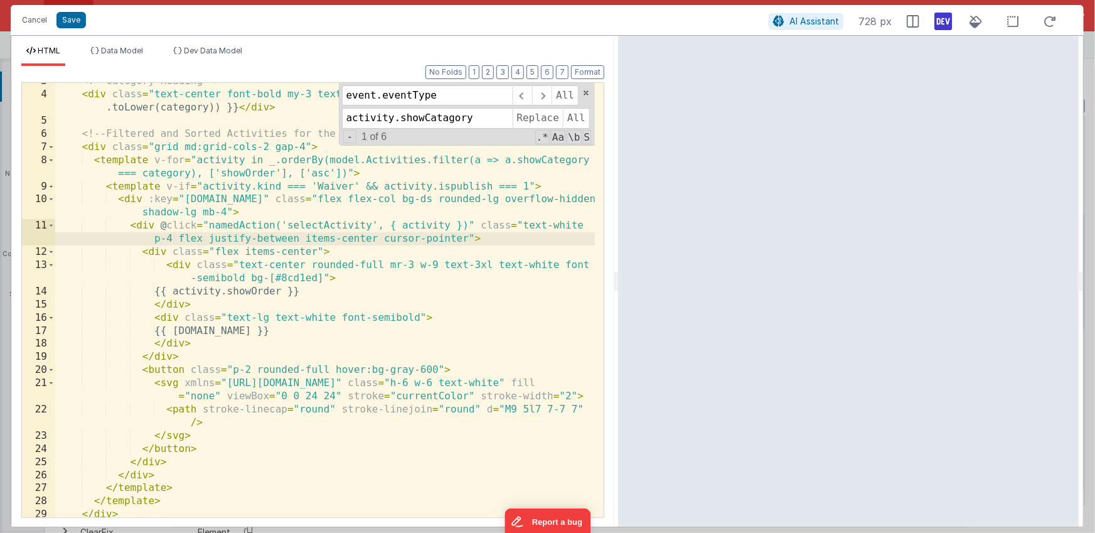
click at [232, 213] on div "<!-- Category Heading --> < div class = "text-center font-bold my-3 text-3xl te…" at bounding box center [325, 305] width 540 height 461
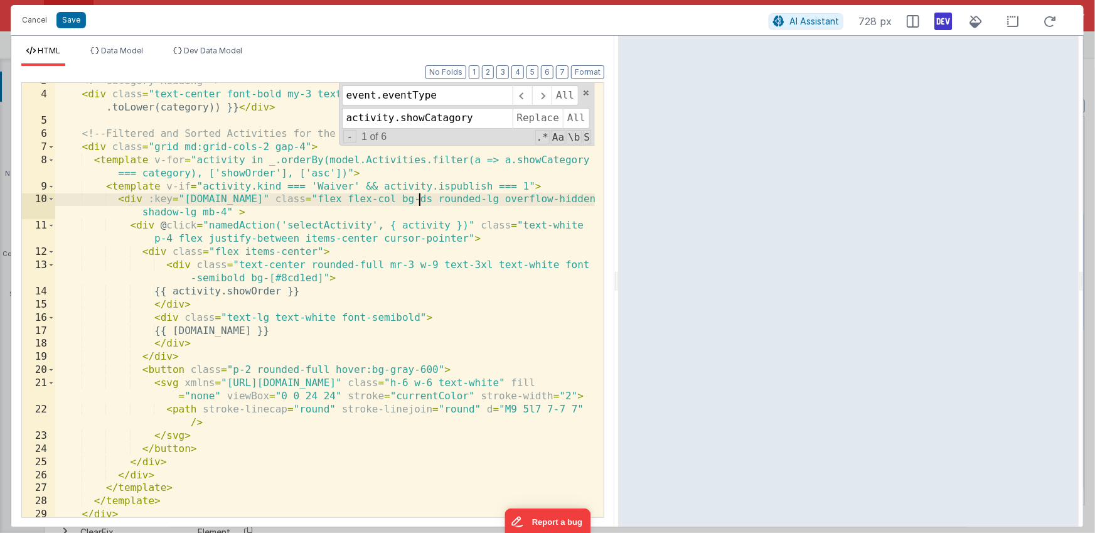
click at [418, 200] on div "<!-- Category Heading --> < div class = "text-center font-bold my-3 text-3xl te…" at bounding box center [325, 305] width 540 height 461
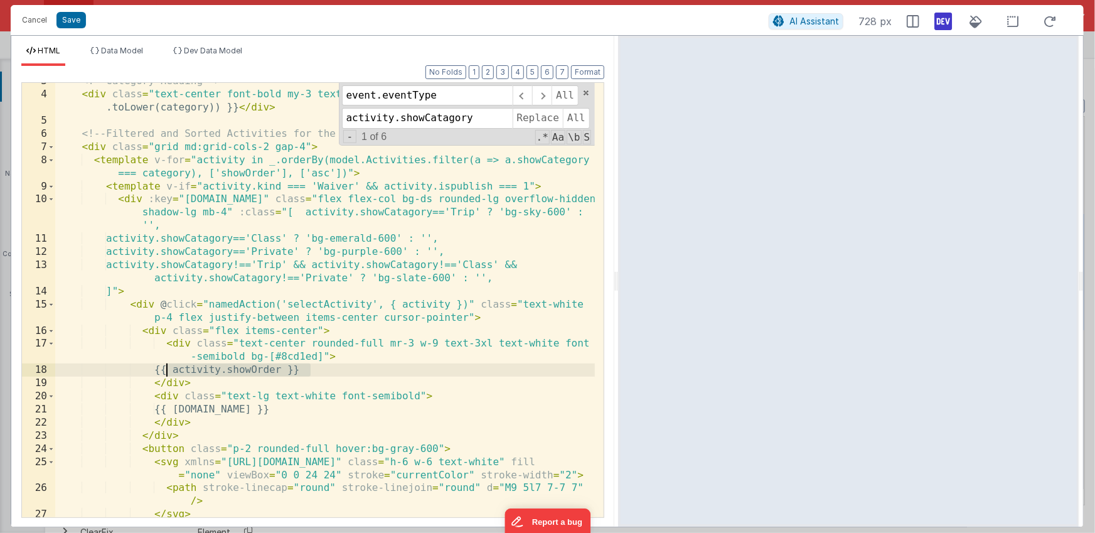
drag, startPoint x: 319, startPoint y: 374, endPoint x: 164, endPoint y: 365, distance: 154.7
click at [164, 365] on div "<!-- Category Heading --> < div class = "text-center font-bold my-3 text-3xl te…" at bounding box center [325, 305] width 540 height 461
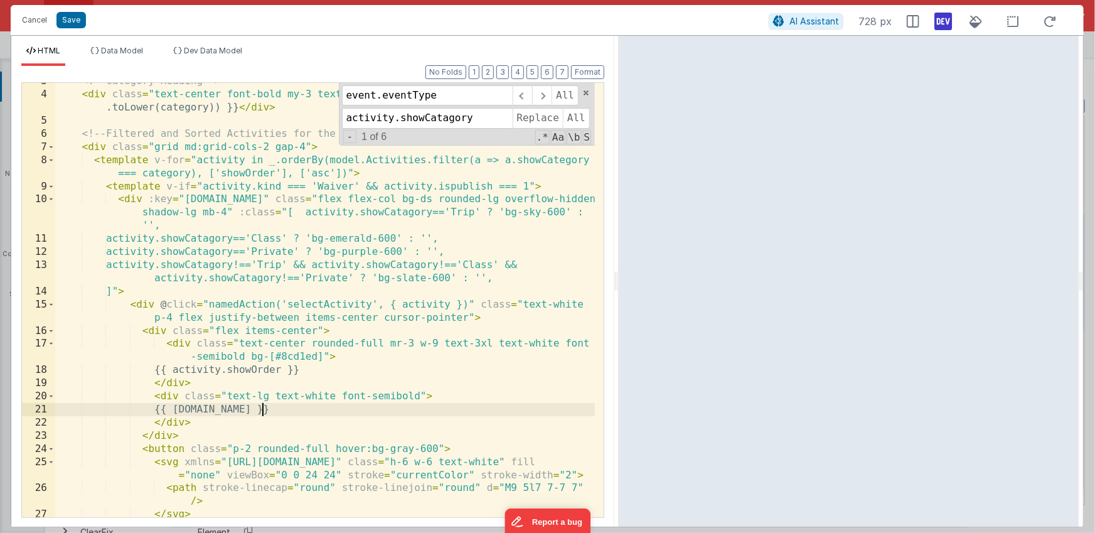
click at [260, 411] on div "<!-- Category Heading --> < div class = "text-center font-bold my-3 text-3xl te…" at bounding box center [325, 305] width 540 height 461
click at [450, 215] on div "<!-- Category Heading --> < div class = "text-center font-bold my-3 text-3xl te…" at bounding box center [325, 305] width 540 height 461
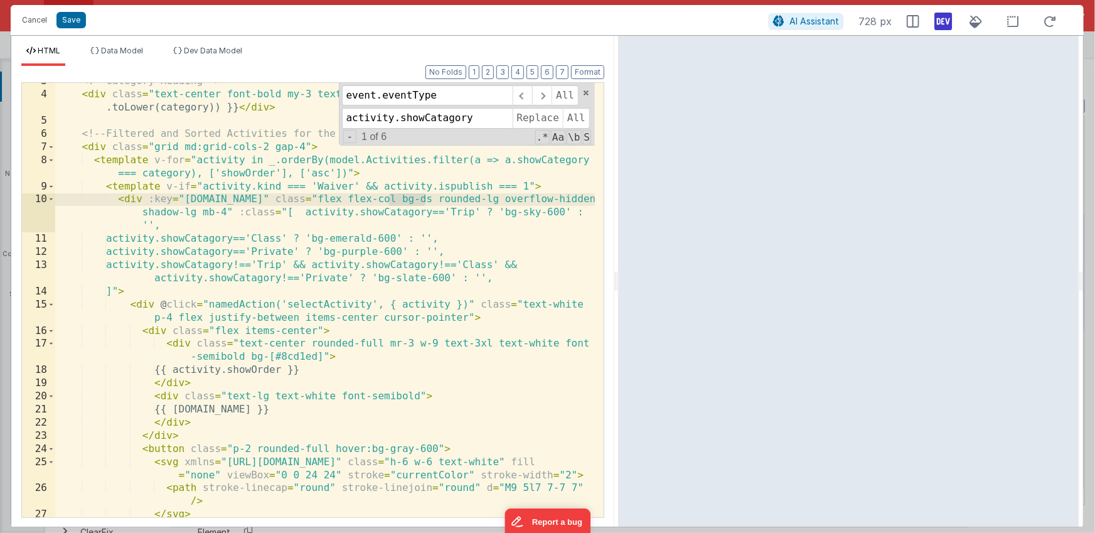
drag, startPoint x: 425, startPoint y: 201, endPoint x: 390, endPoint y: 202, distance: 34.5
click at [390, 202] on div "<!-- Category Heading --> < div class = "text-center font-bold my-3 text-3xl te…" at bounding box center [325, 305] width 540 height 461
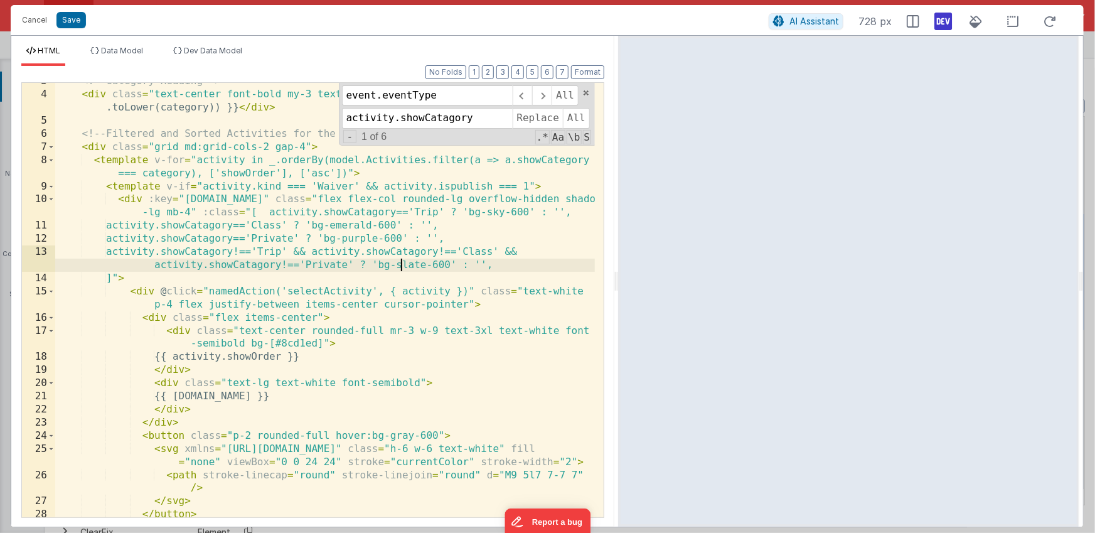
click at [404, 264] on div "<!-- Category Heading --> < div class = "text-center font-bold my-3 text-3xl te…" at bounding box center [325, 305] width 540 height 461
click at [404, 265] on div "<!-- Category Heading --> < div class = "text-center font-bold my-3 text-3xl te…" at bounding box center [325, 305] width 540 height 461
click at [421, 262] on div "<!-- Category Heading --> < div class = "text-center font-bold my-3 text-3xl te…" at bounding box center [325, 305] width 540 height 461
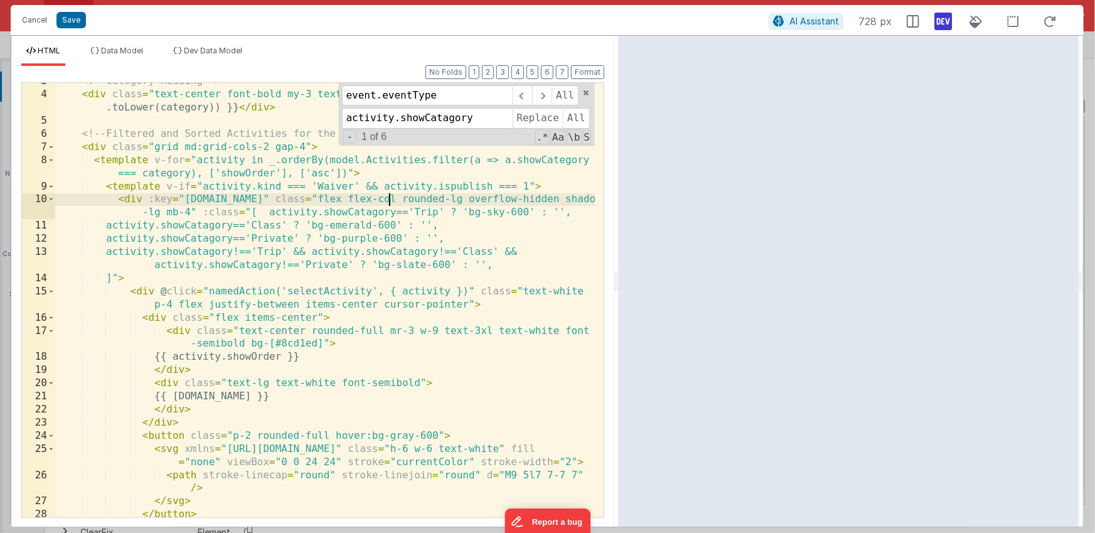
click at [268, 213] on div "<!-- Category Heading --> < div class = "text-center font-bold my-3 text-3xl te…" at bounding box center [325, 305] width 540 height 461
click at [392, 213] on div "<!-- Category Heading --> < div class = "text-center font-bold my-3 text-3xl te…" at bounding box center [325, 305] width 540 height 461
click at [415, 211] on div "<!-- Category Heading --> < div class = "text-center font-bold my-3 text-3xl te…" at bounding box center [325, 305] width 540 height 461
click at [404, 211] on div "<!-- Category Heading --> < div class = "text-center font-bold my-3 text-3xl te…" at bounding box center [325, 305] width 540 height 461
click at [461, 214] on div "<!-- Category Heading --> < div class = "text-center font-bold my-3 text-3xl te…" at bounding box center [325, 305] width 540 height 461
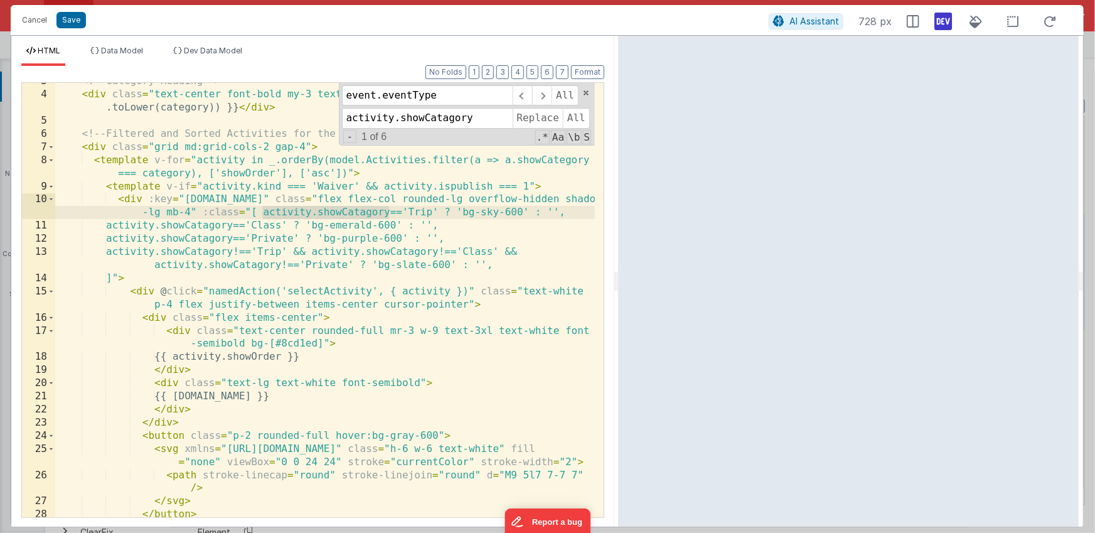
drag, startPoint x: 261, startPoint y: 213, endPoint x: 390, endPoint y: 213, distance: 129.3
click at [391, 212] on div "<!-- Category Heading --> < div class = "text-center font-bold my-3 text-3xl te…" at bounding box center [325, 305] width 540 height 461
click at [323, 401] on div "<!-- Category Heading --> < div class = "text-center font-bold my-3 text-3xl te…" at bounding box center [325, 305] width 540 height 461
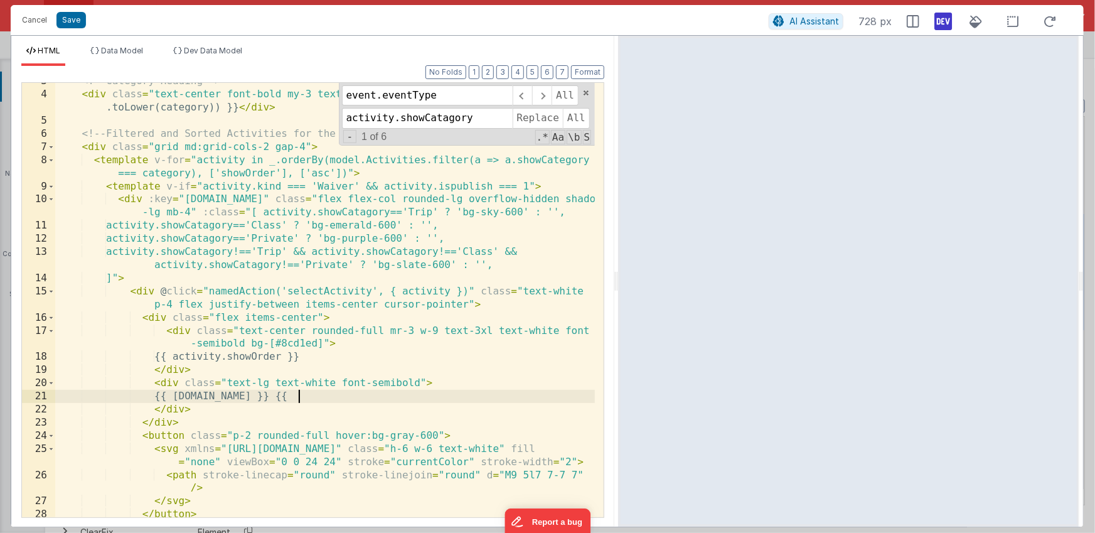
paste textarea
click at [402, 397] on div "<!-- Category Heading --> < div class = "text-center font-bold my-3 text-3xl te…" at bounding box center [325, 305] width 540 height 461
click at [424, 397] on div "<!-- Category Heading --> < div class = "text-center font-bold my-3 text-3xl te…" at bounding box center [325, 305] width 540 height 461
click at [297, 395] on div "<!-- Category Heading --> < div class = "text-center font-bold my-3 text-3xl te…" at bounding box center [325, 305] width 540 height 461
click at [382, 398] on div "<!-- Category Heading --> < div class = "text-center font-bold my-3 text-3xl te…" at bounding box center [325, 305] width 540 height 461
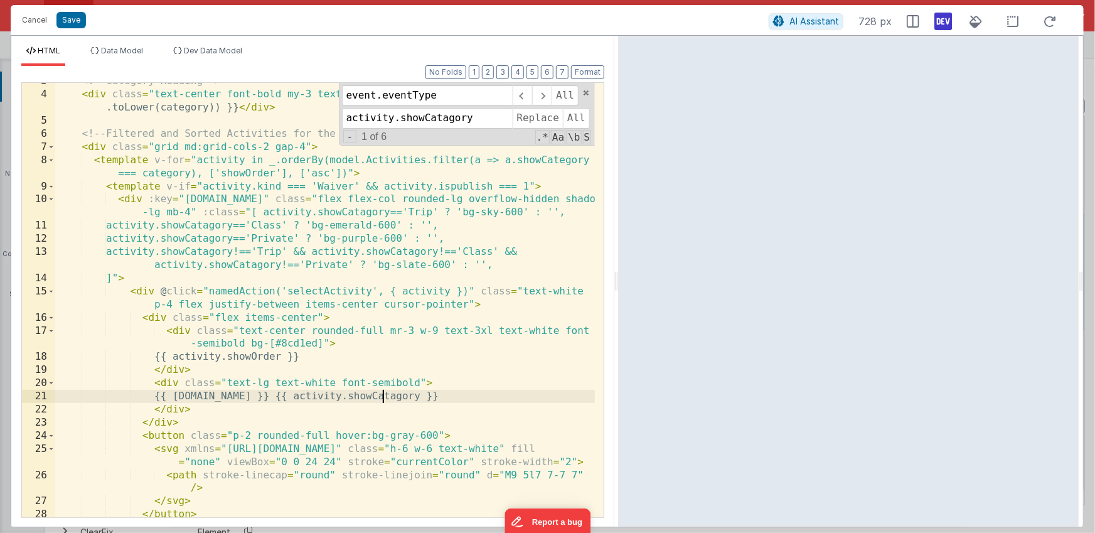
click at [382, 398] on div "<!-- Category Heading --> < div class = "text-center font-bold my-3 text-3xl te…" at bounding box center [325, 305] width 540 height 461
click at [386, 395] on div "<!-- Category Heading --> < div class = "text-center font-bold my-3 text-3xl te…" at bounding box center [325, 305] width 540 height 461
click at [355, 212] on div "<!-- Category Heading --> < div class = "text-center font-bold my-3 text-3xl te…" at bounding box center [325, 305] width 540 height 461
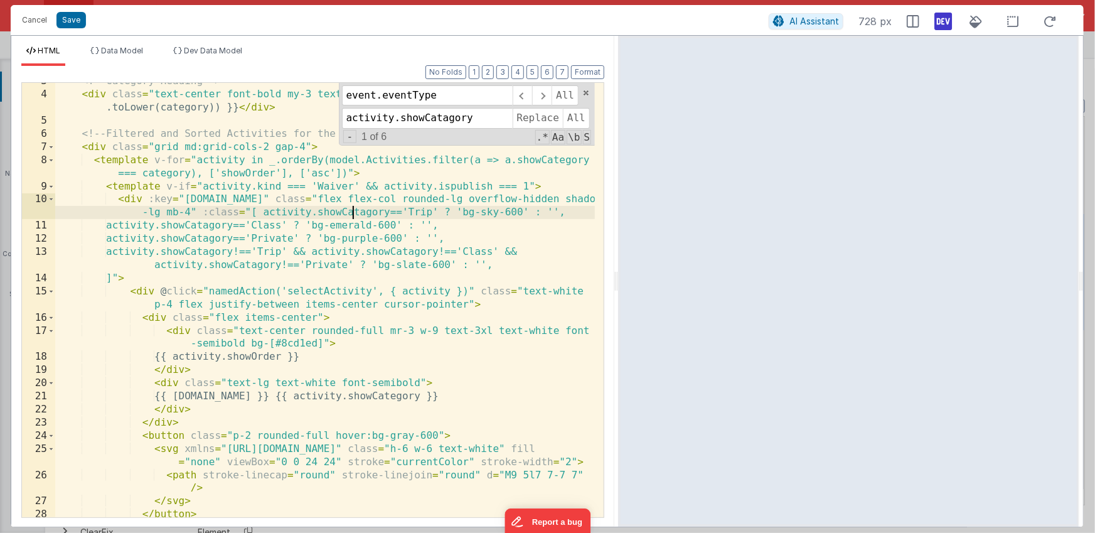
click at [355, 212] on div "<!-- Category Heading --> < div class = "text-center font-bold my-3 text-3xl te…" at bounding box center [325, 305] width 540 height 461
type input "showCatagory"
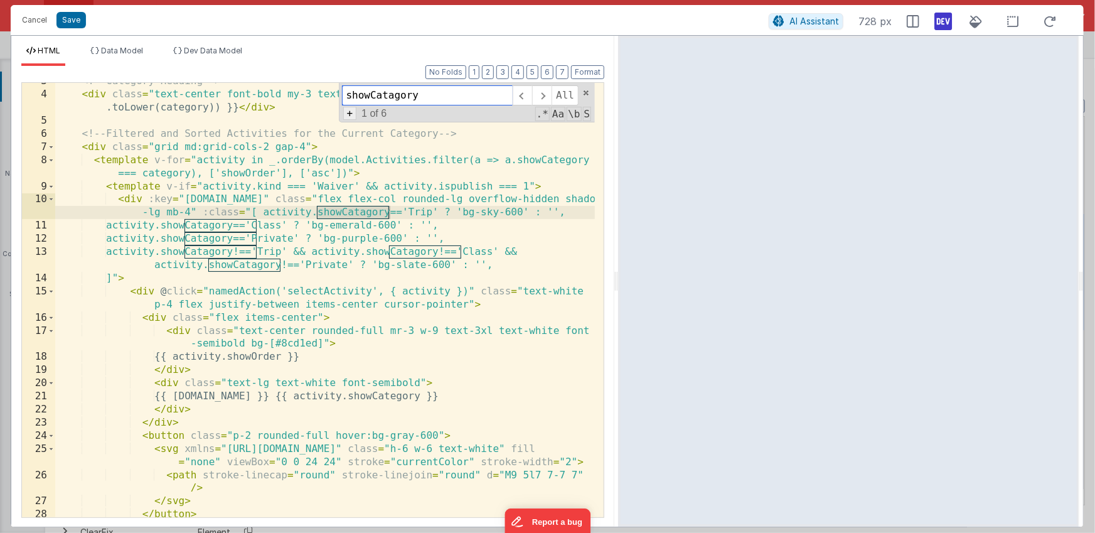
click at [345, 114] on span "+" at bounding box center [350, 113] width 14 height 13
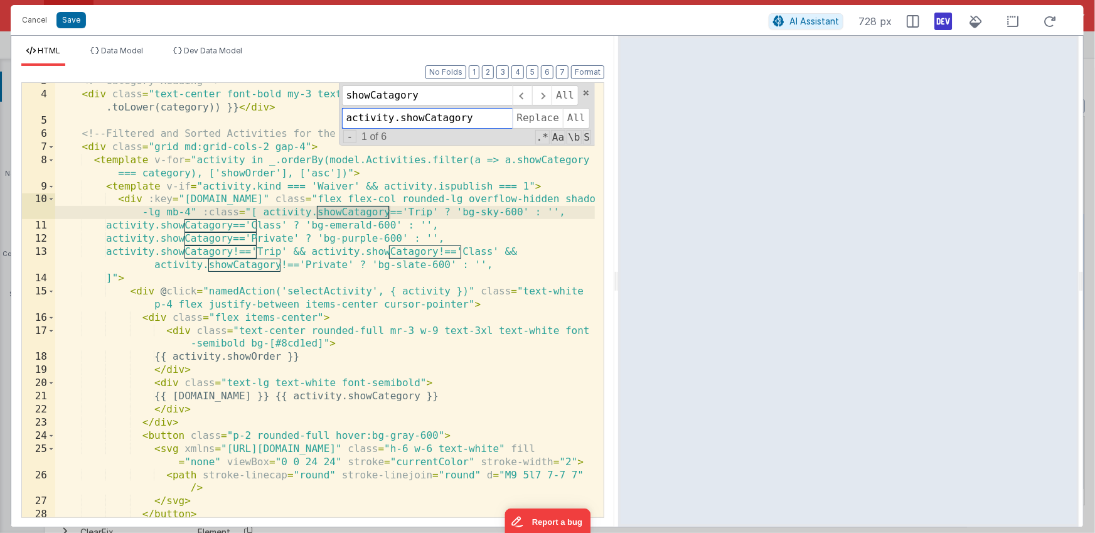
click at [368, 114] on input "activity.showCatagory" at bounding box center [427, 118] width 171 height 20
paste input "showCate"
type input "showCategory"
click at [571, 115] on span "All" at bounding box center [576, 118] width 27 height 20
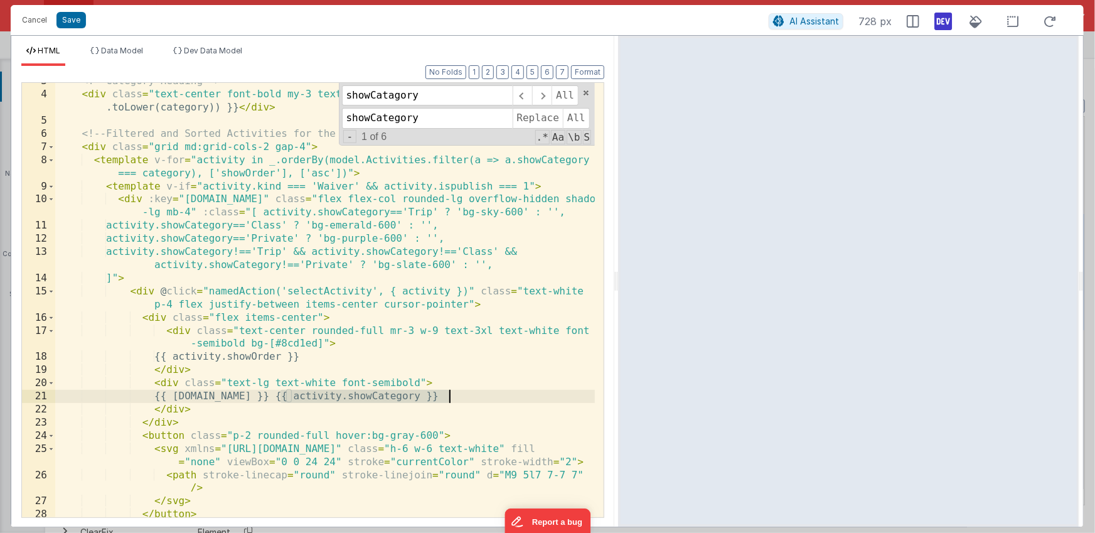
drag, startPoint x: 283, startPoint y: 397, endPoint x: 455, endPoint y: 395, distance: 172.0
click at [455, 395] on div "<!-- Category Heading --> < div class = "text-center font-bold my-3 text-3xl te…" at bounding box center [325, 305] width 540 height 461
click at [587, 94] on span at bounding box center [586, 93] width 9 height 9
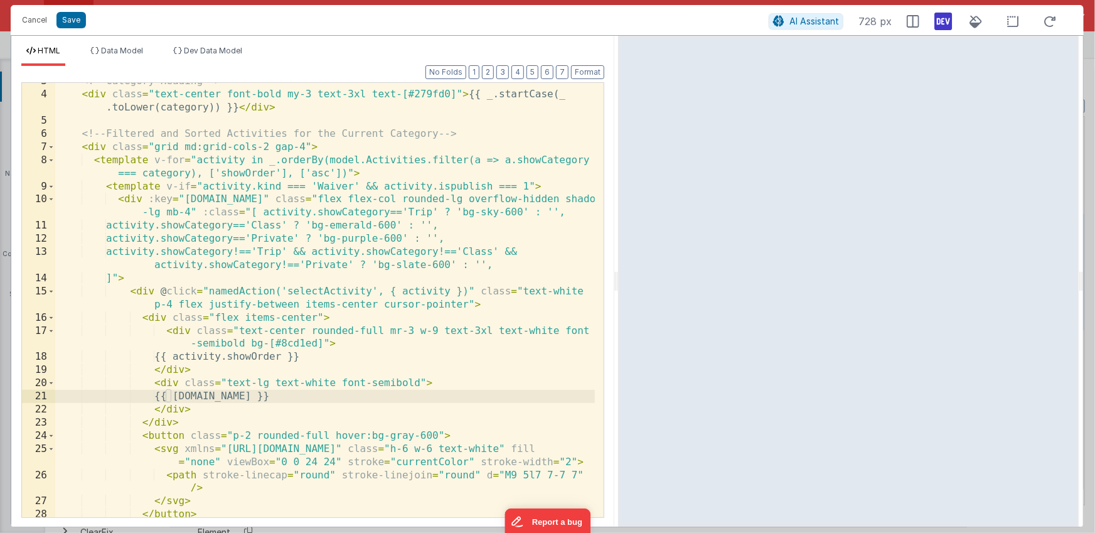
click at [407, 213] on div "<!-- Category Heading --> < div class = "text-center font-bold my-3 text-3xl te…" at bounding box center [325, 305] width 540 height 461
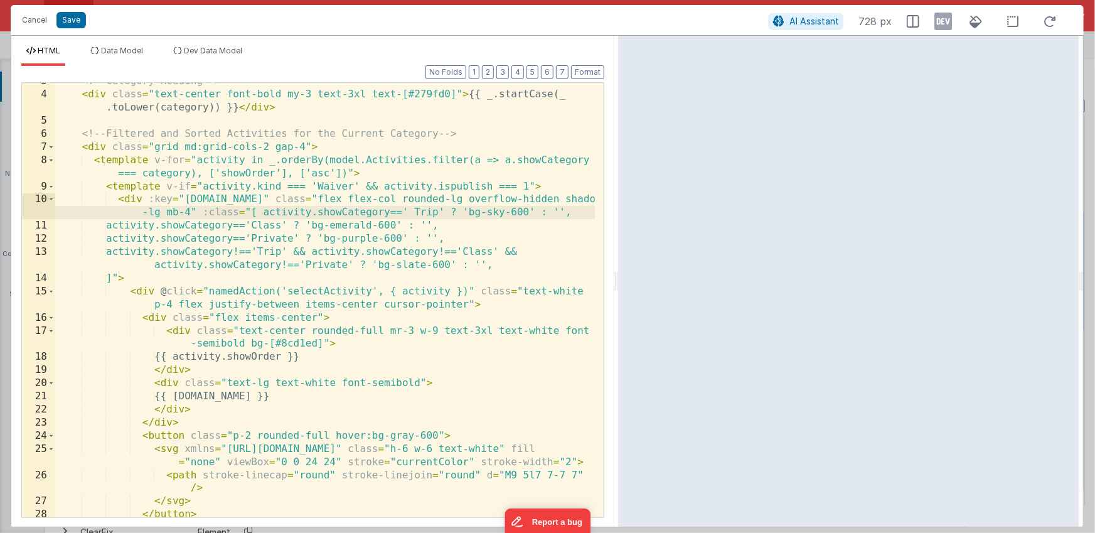
click at [940, 23] on icon at bounding box center [944, 21] width 18 height 20
click at [461, 240] on div "<!-- Category Heading --> < div class = "text-center font-bold my-3 text-3xl te…" at bounding box center [325, 305] width 540 height 461
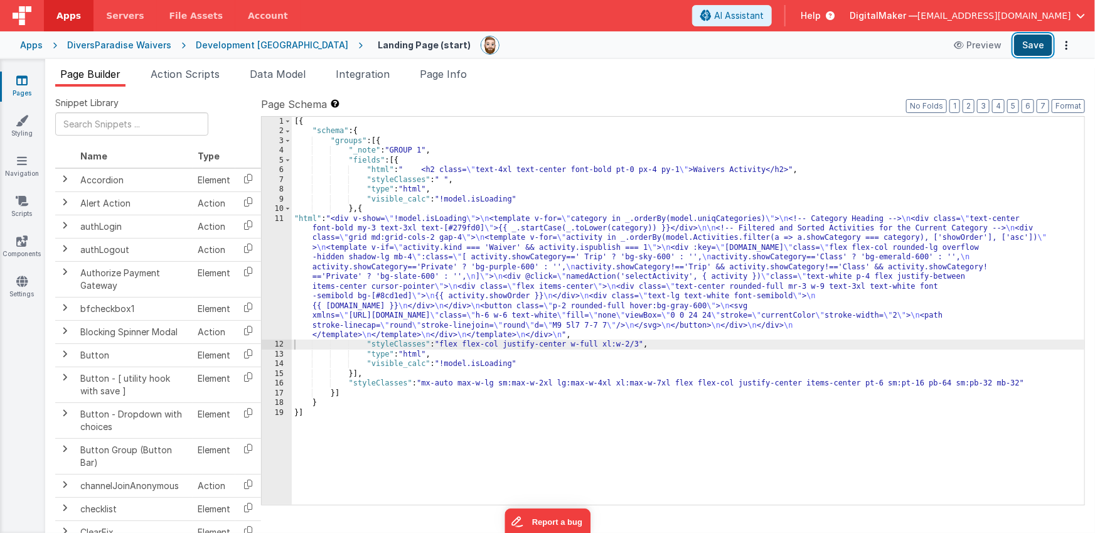
click at [1027, 42] on button "Save" at bounding box center [1033, 45] width 38 height 21
drag, startPoint x: 1068, startPoint y: 33, endPoint x: 1064, endPoint y: -3, distance: 36.0
click at [1064, 0] on html "Apps Servers File Assets Account Some FUTURE Slot AI Assistant Help DigitalMake…" at bounding box center [547, 266] width 1095 height 533
